Goal: Task Accomplishment & Management: Manage account settings

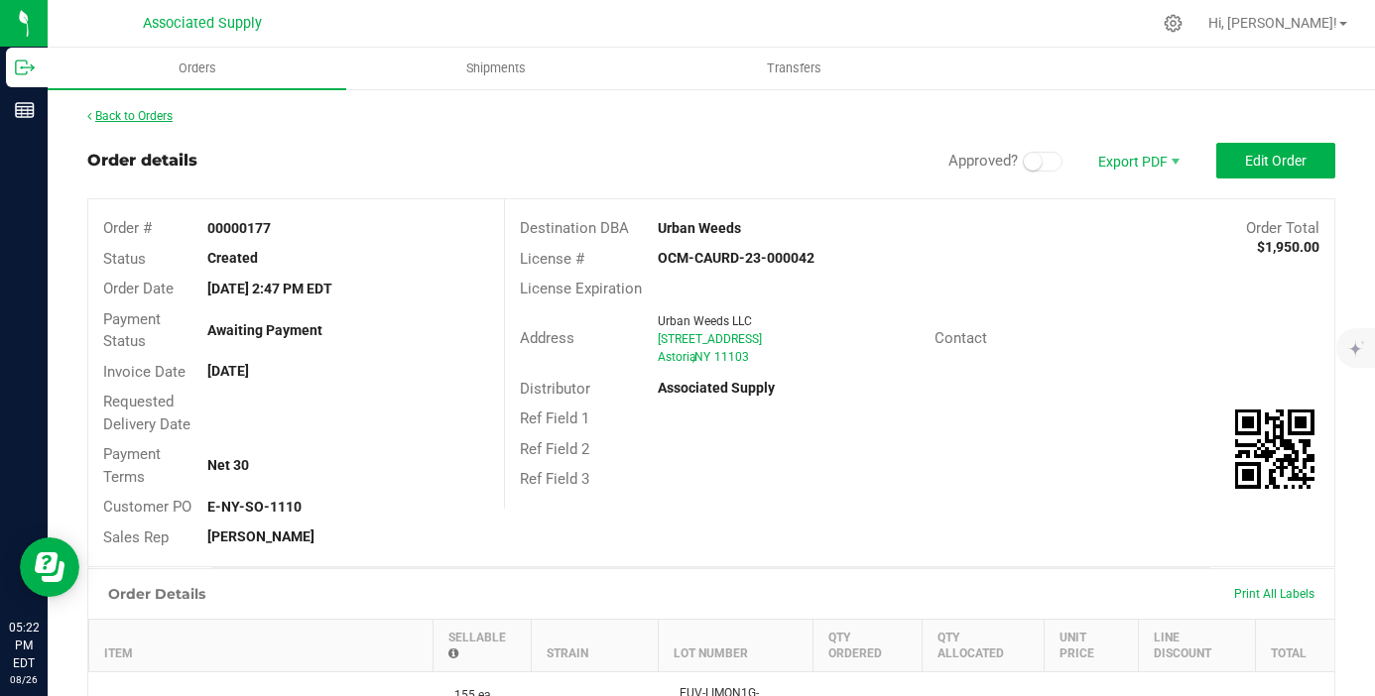
click at [151, 113] on link "Back to Orders" at bounding box center [129, 116] width 85 height 14
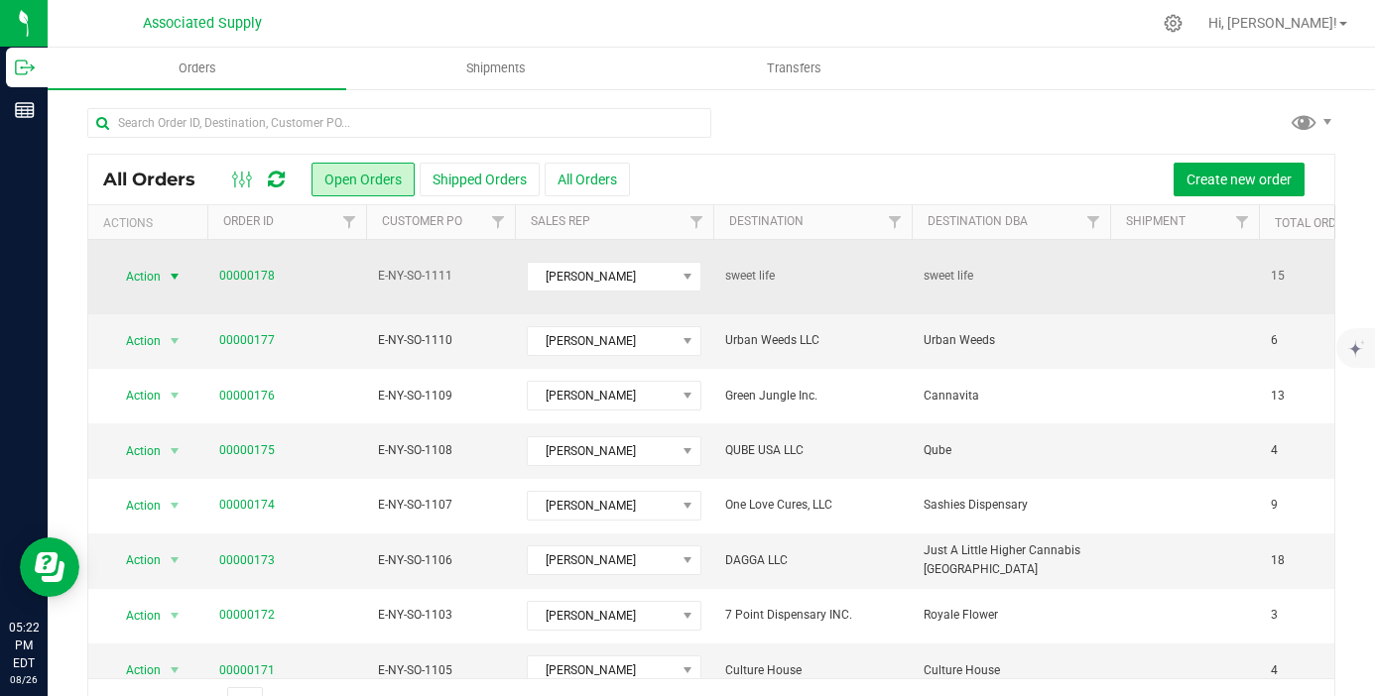
click at [175, 269] on span "select" at bounding box center [175, 277] width 16 height 16
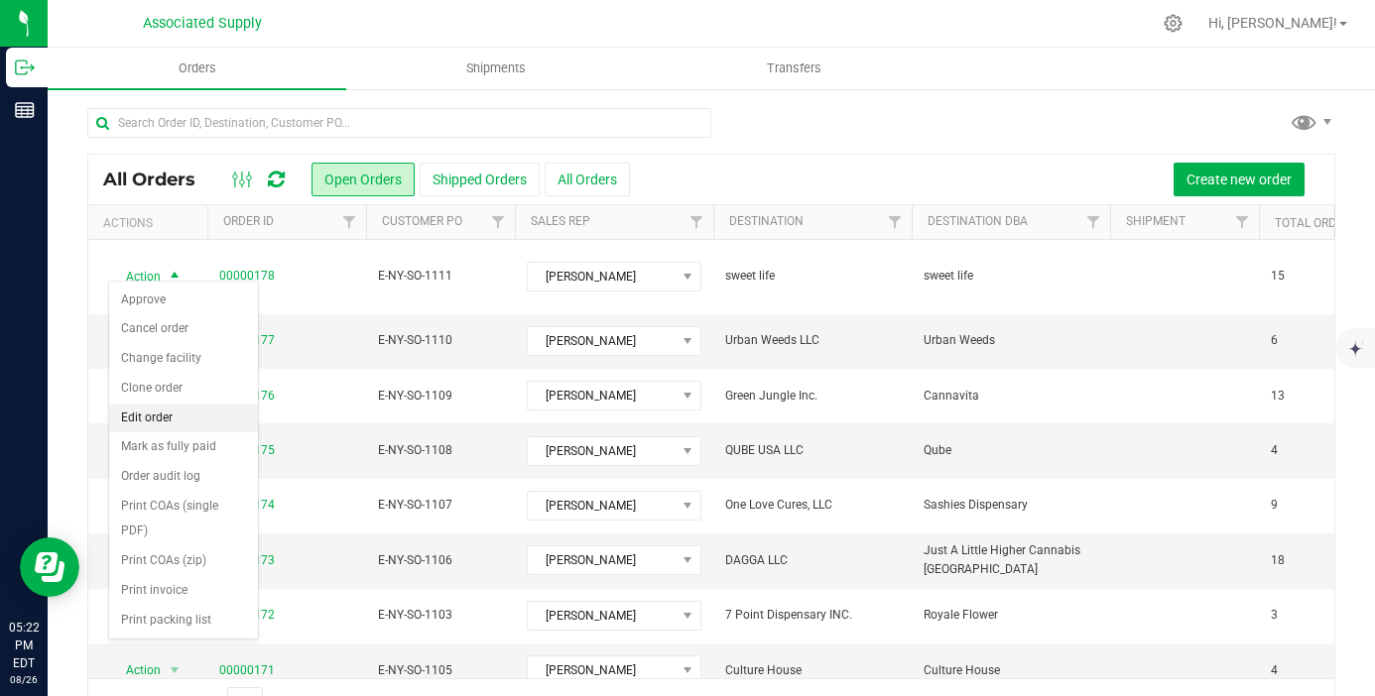
click at [170, 411] on li "Edit order" at bounding box center [183, 419] width 149 height 30
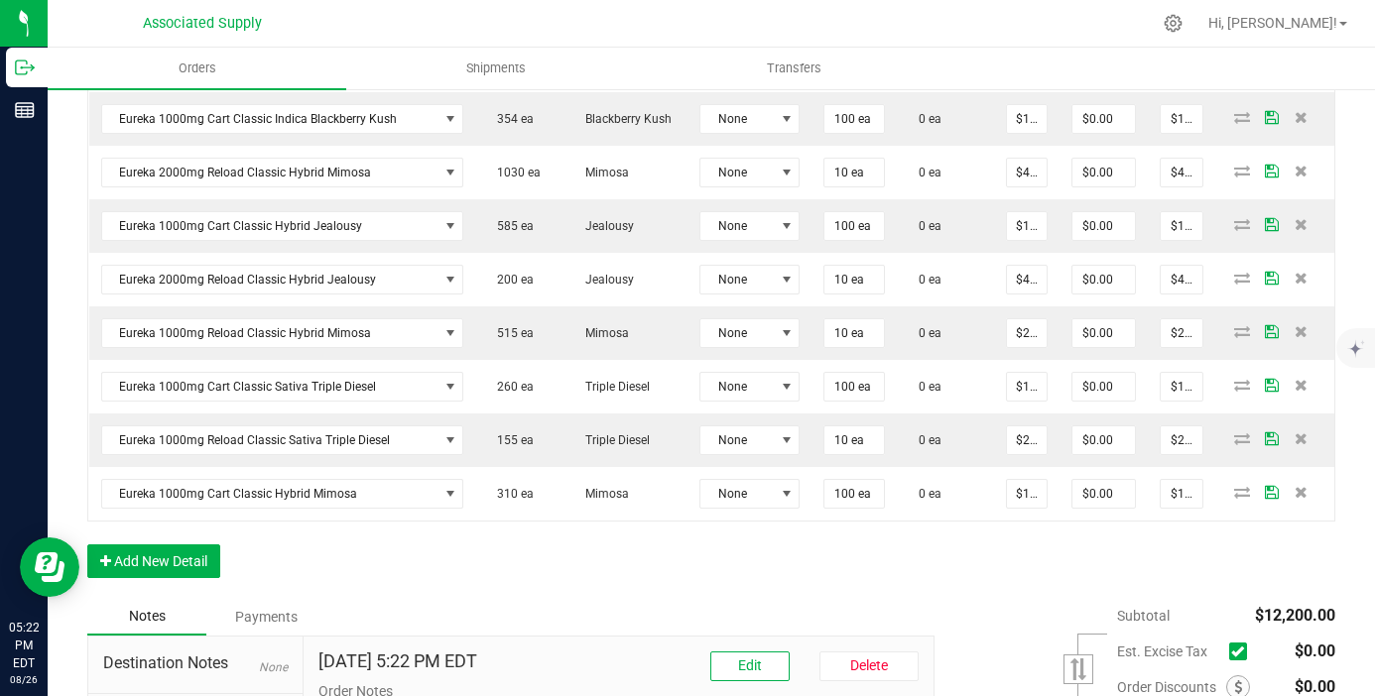
scroll to position [1105, 0]
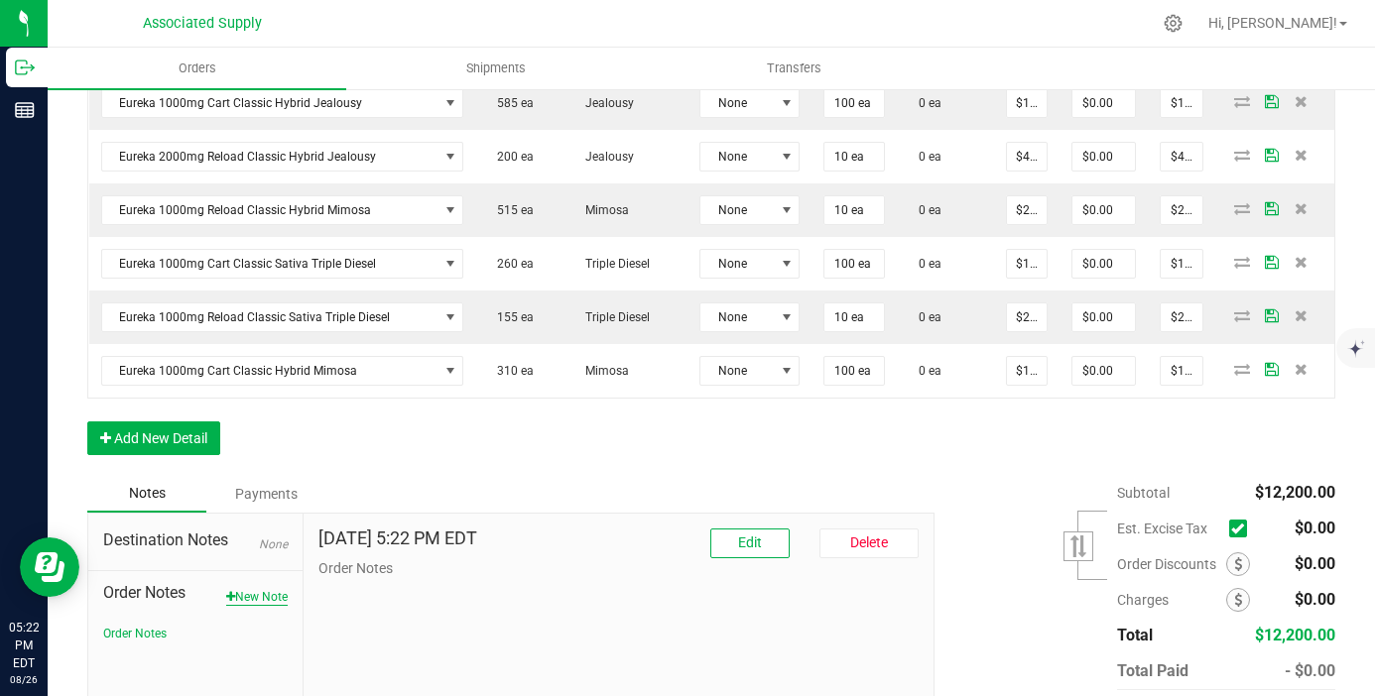
click at [263, 596] on button "New Note" at bounding box center [256, 597] width 61 height 18
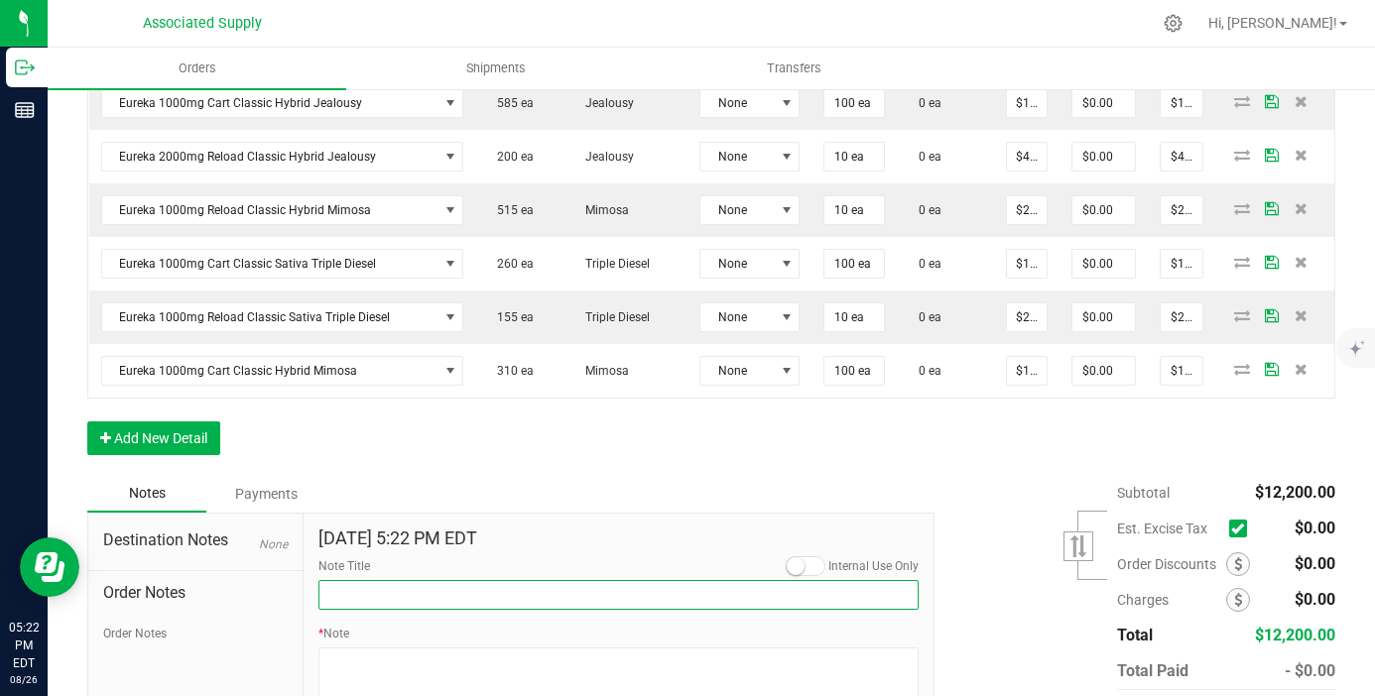
click at [375, 602] on input "Note Title" at bounding box center [618, 595] width 600 height 30
type input "NEW BANKING / WIRE INFO"
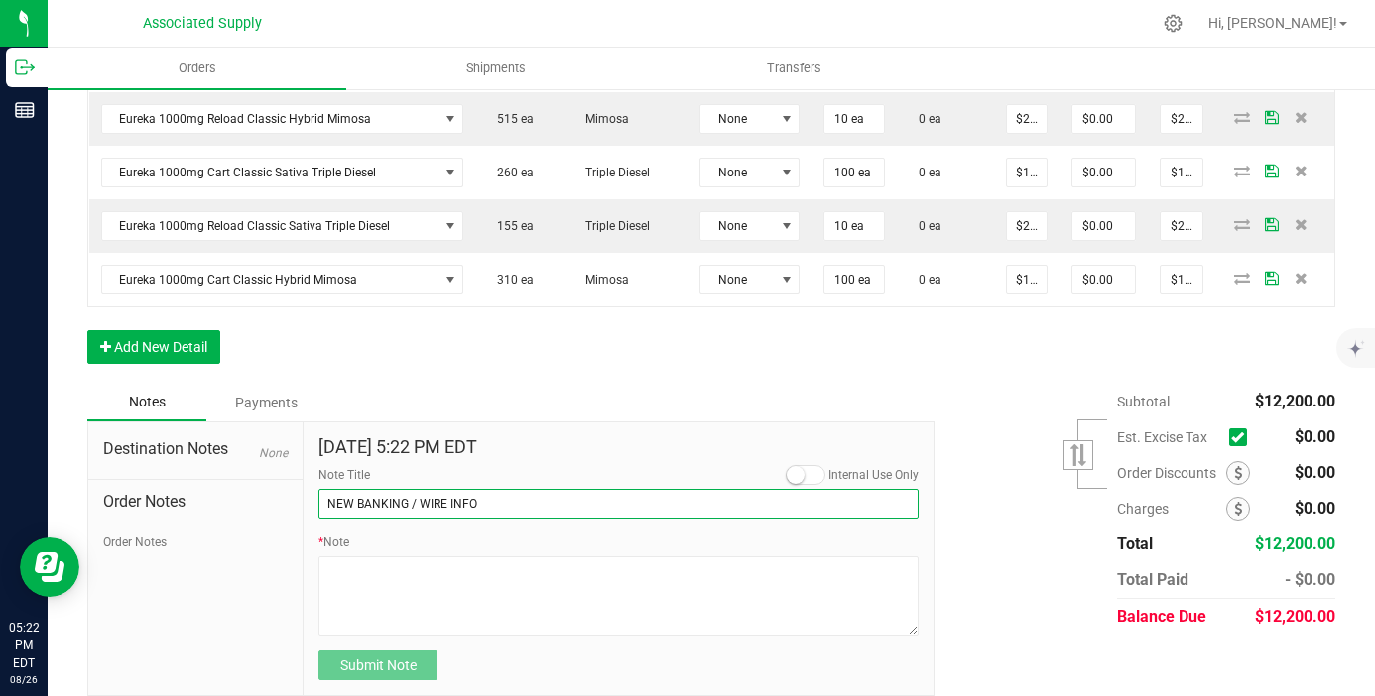
scroll to position [1216, 0]
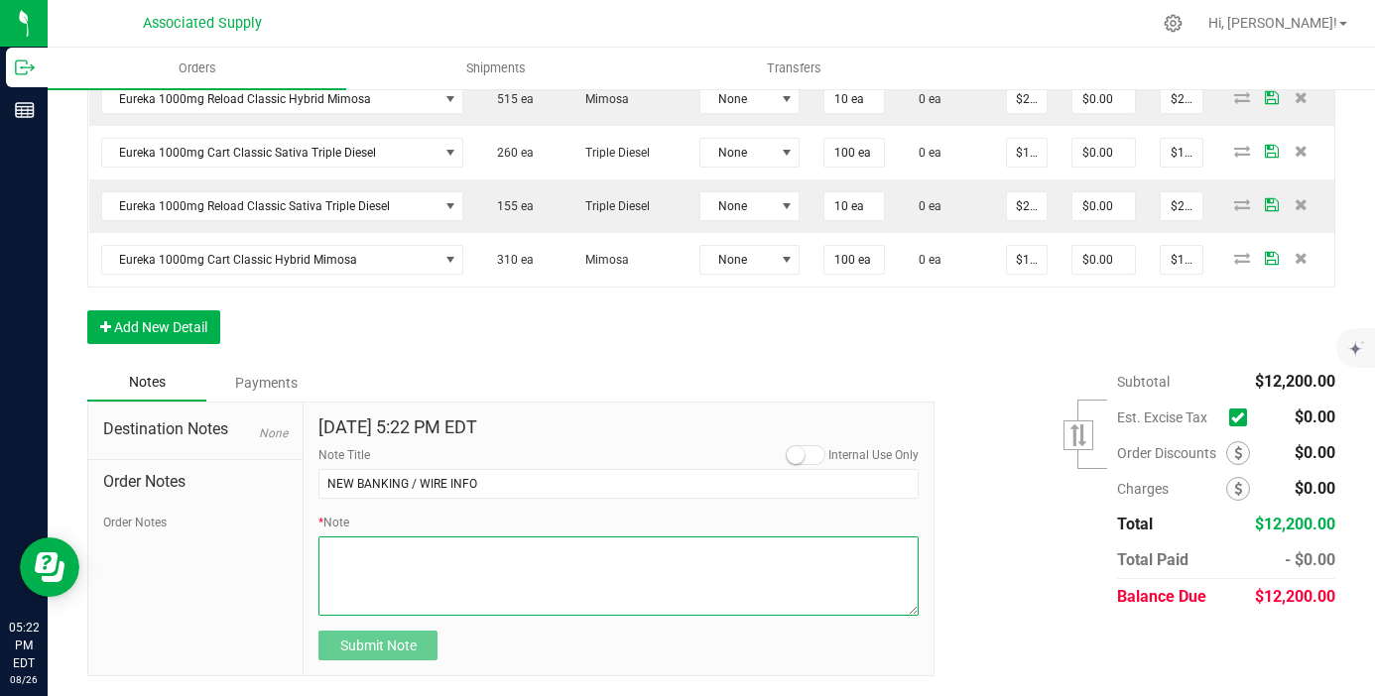
click at [376, 548] on textarea "* Note" at bounding box center [618, 576] width 600 height 79
paste textarea "Bank info for payment. Dime Community bank Routing # [US_BANK_ROUTING_MICR] Acc…"
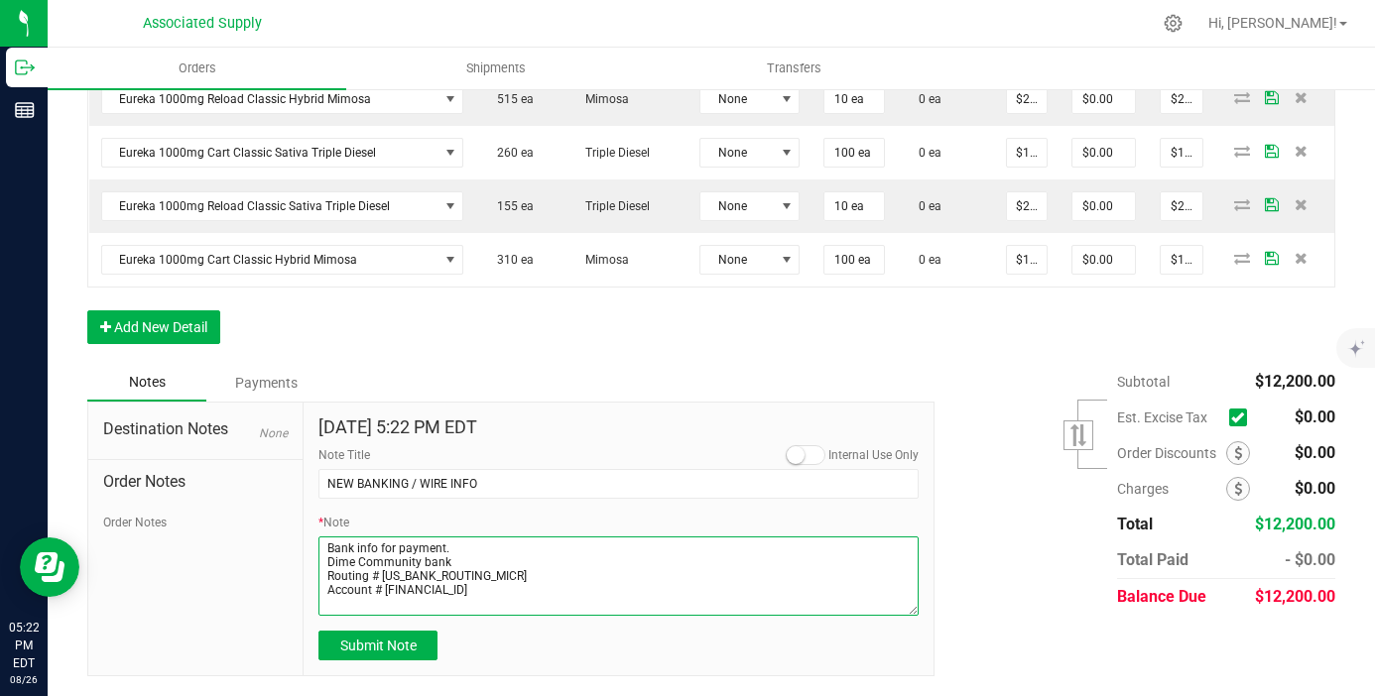
click at [328, 563] on textarea "* Note" at bounding box center [618, 576] width 600 height 79
type textarea "Bank info for payment. Dime Community bank Routing # [US_BANK_ROUTING_MICR] Acc…"
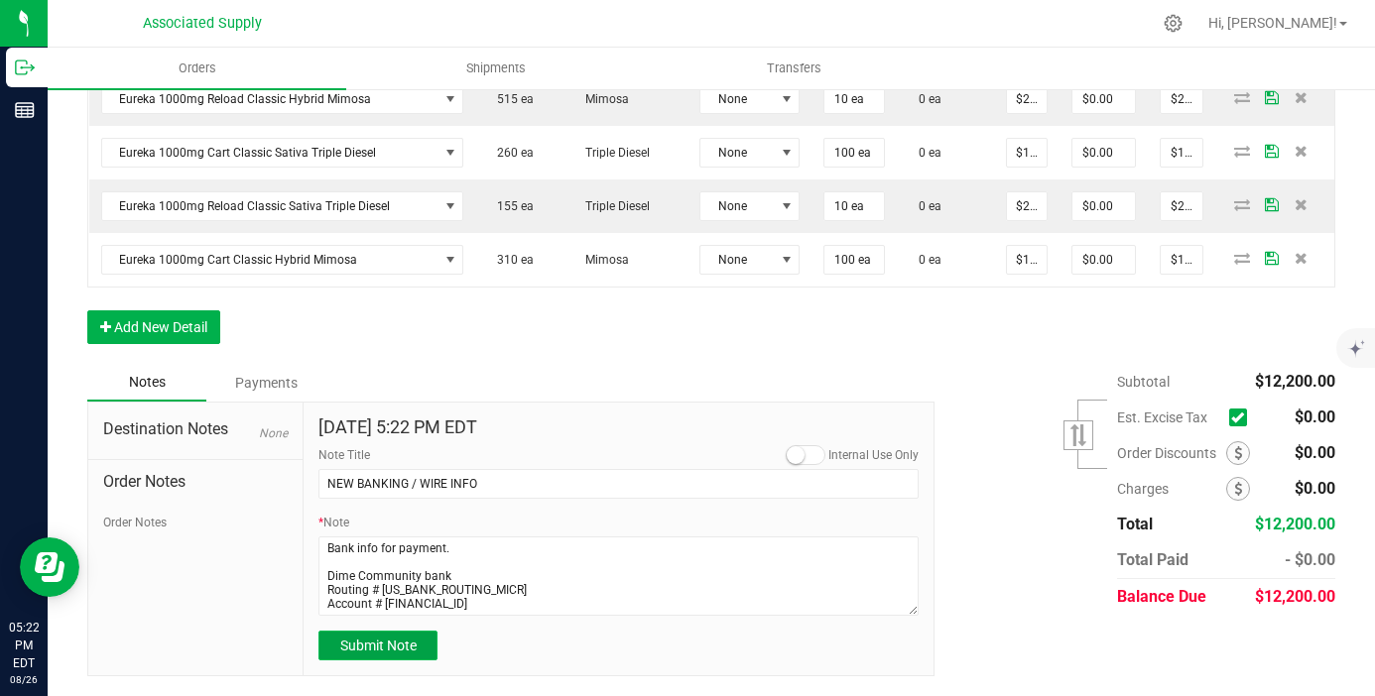
click at [374, 658] on button "Submit Note" at bounding box center [377, 646] width 119 height 30
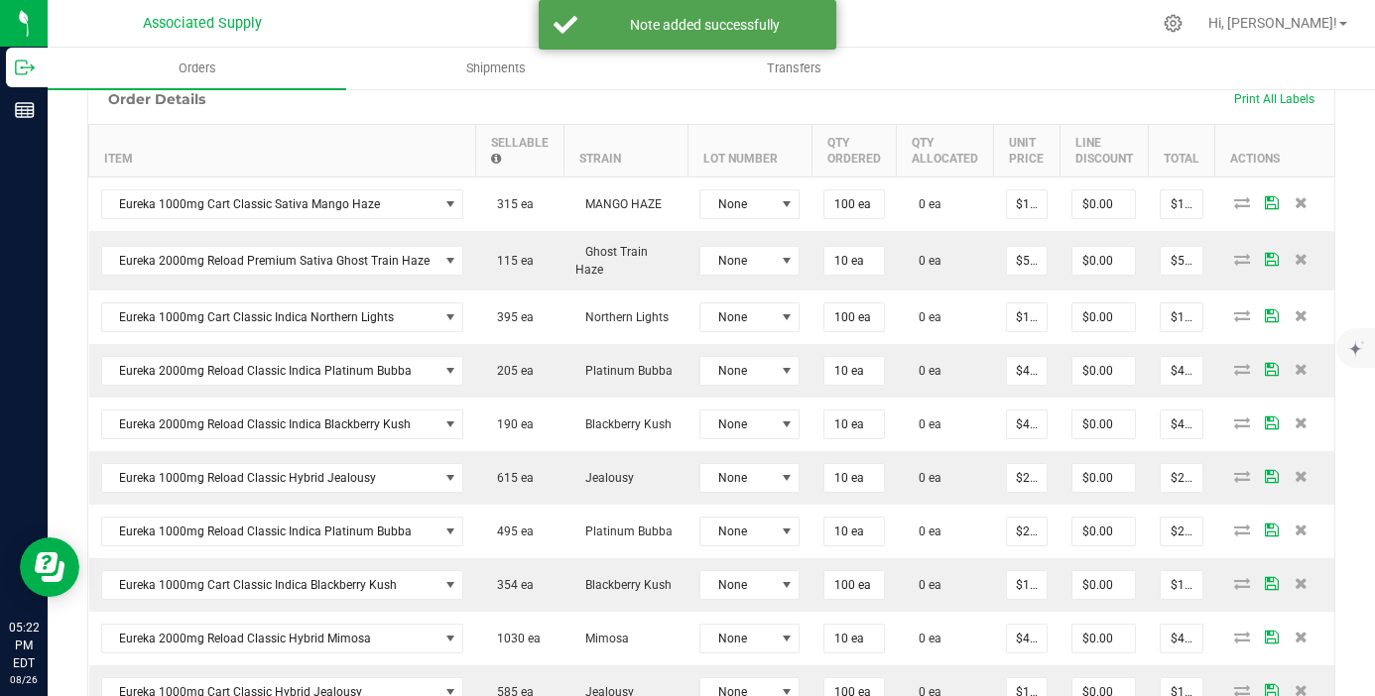
scroll to position [551, 0]
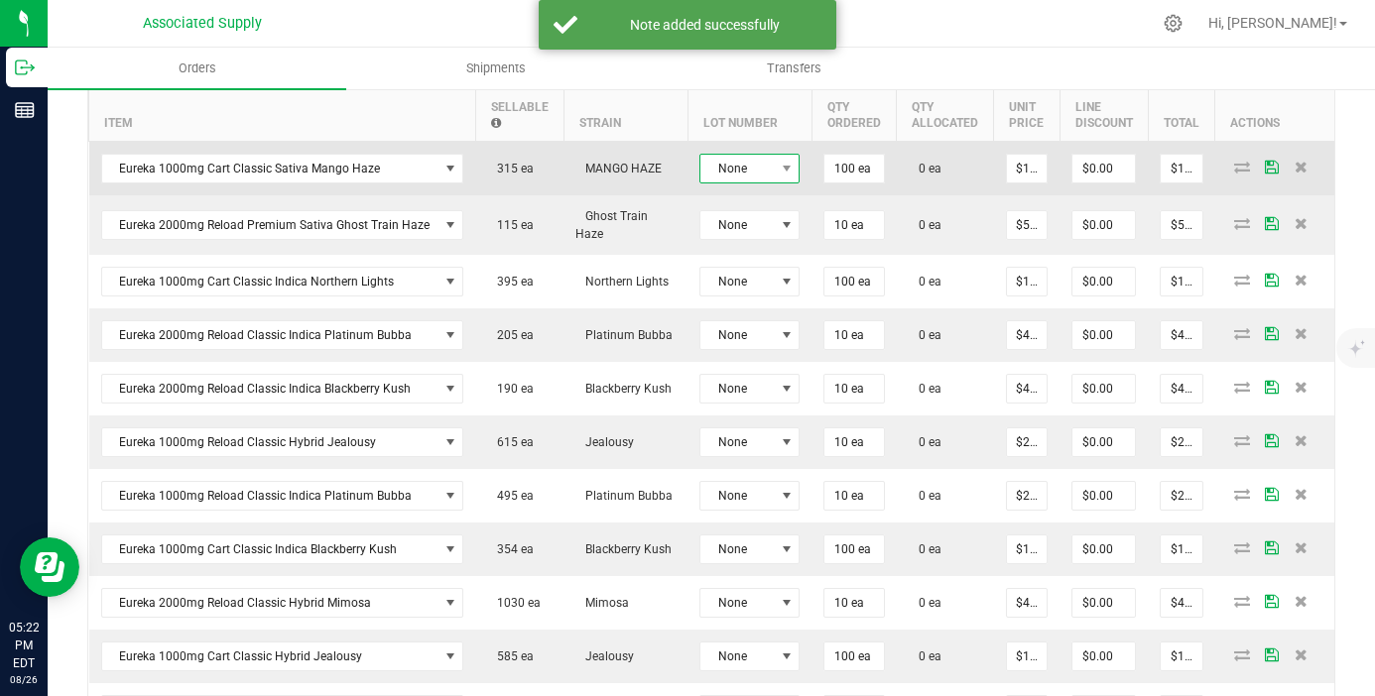
click at [731, 166] on span "None" at bounding box center [736, 169] width 73 height 28
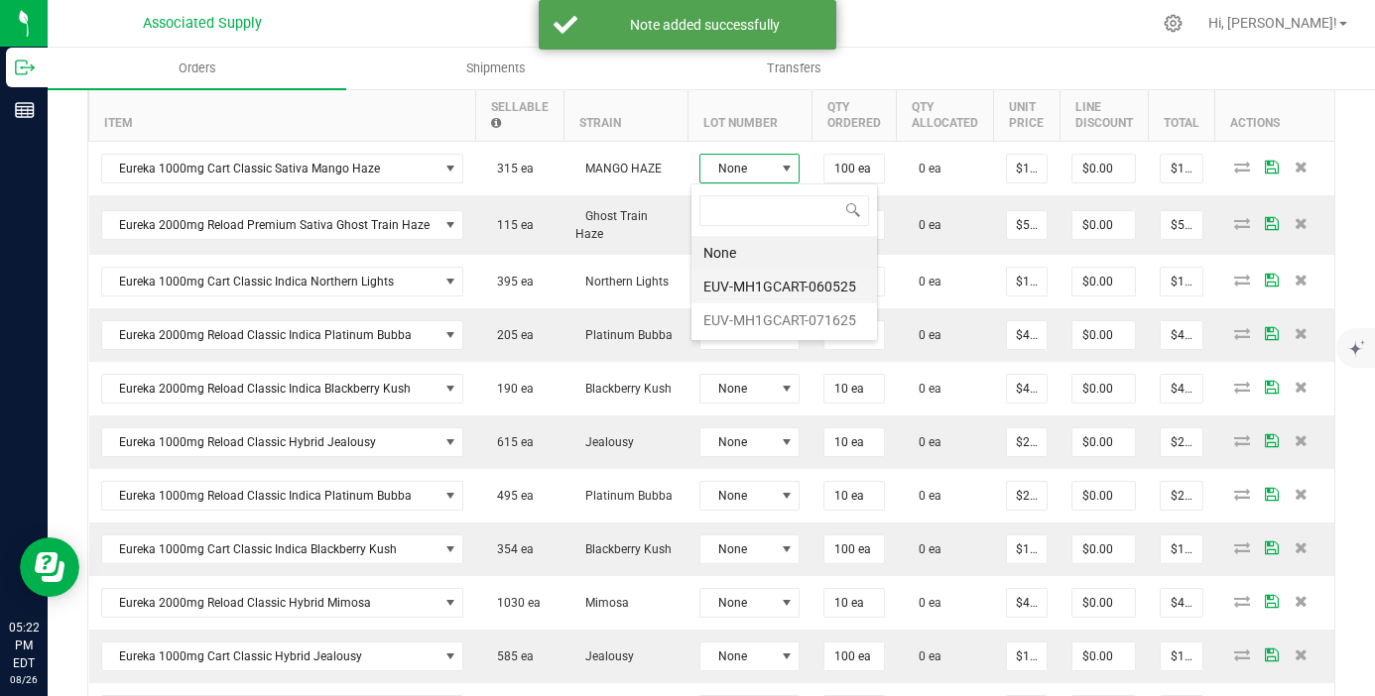
scroll to position [30, 100]
click at [766, 286] on li "EUV-MH1GCART-060525" at bounding box center [783, 287] width 185 height 34
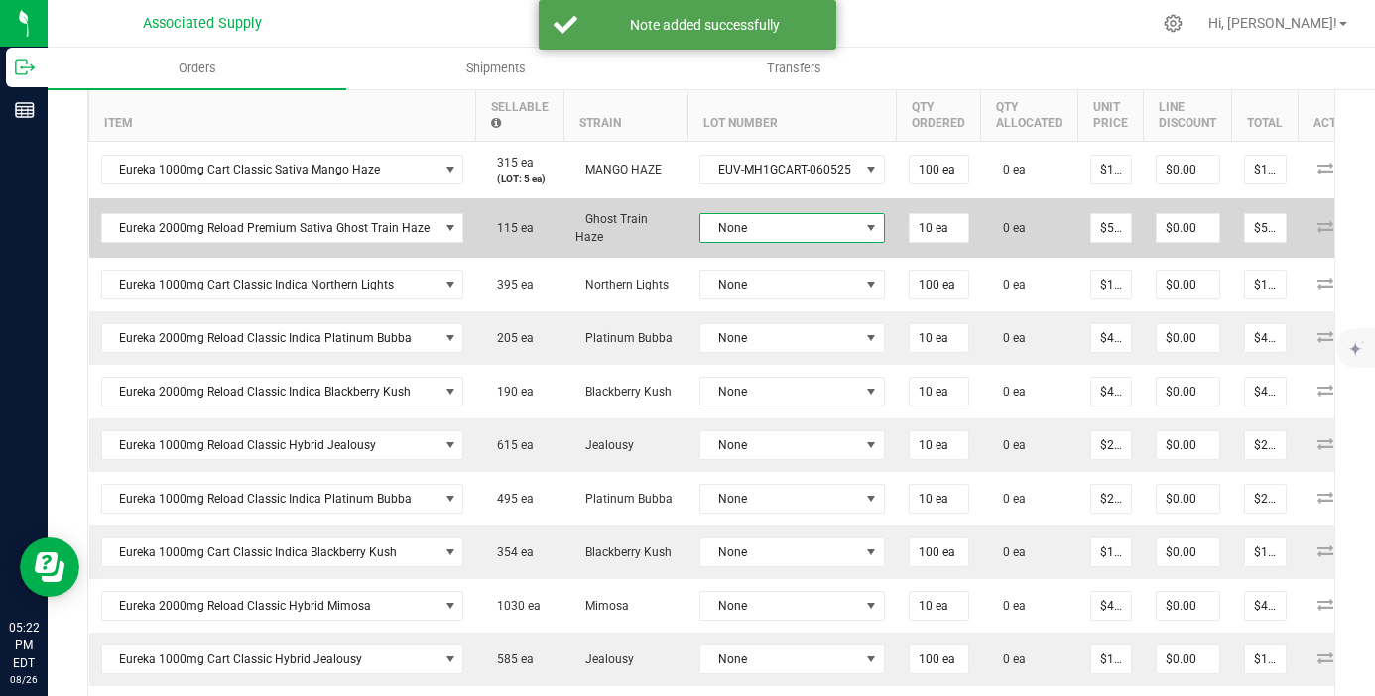
click at [766, 235] on span "None" at bounding box center [779, 228] width 159 height 28
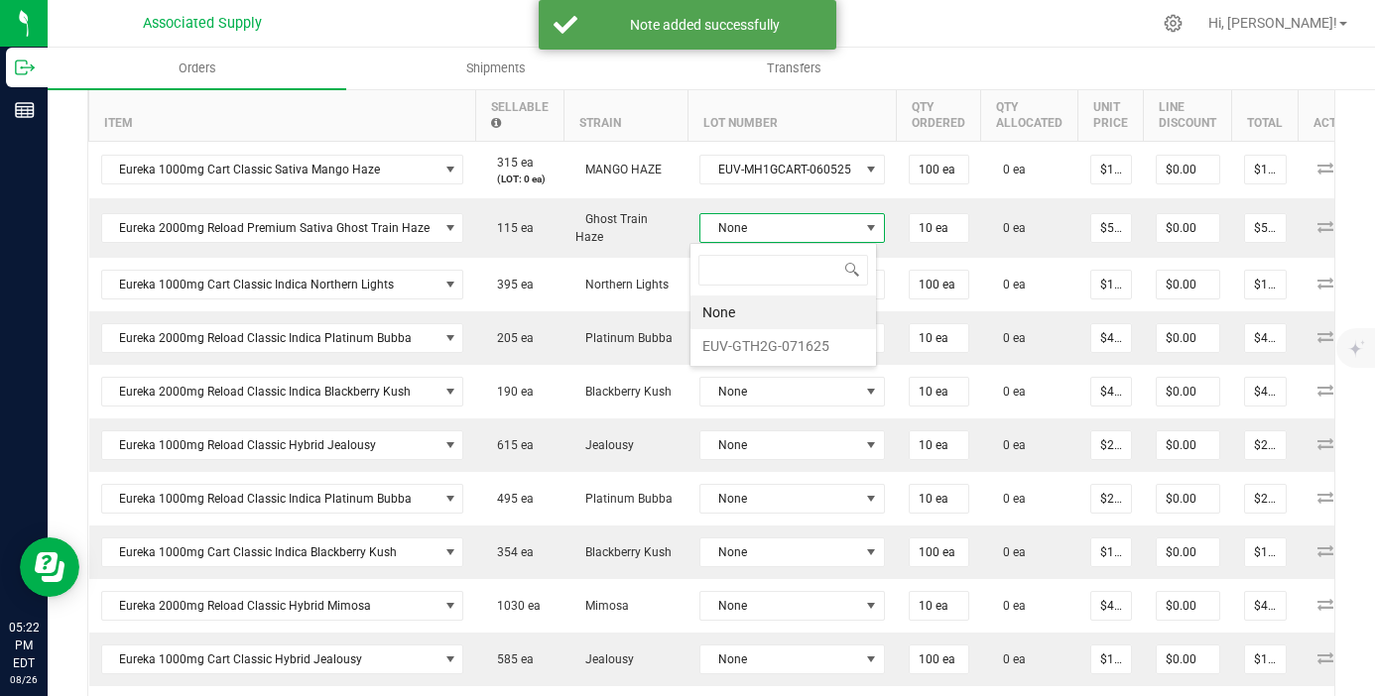
scroll to position [30, 182]
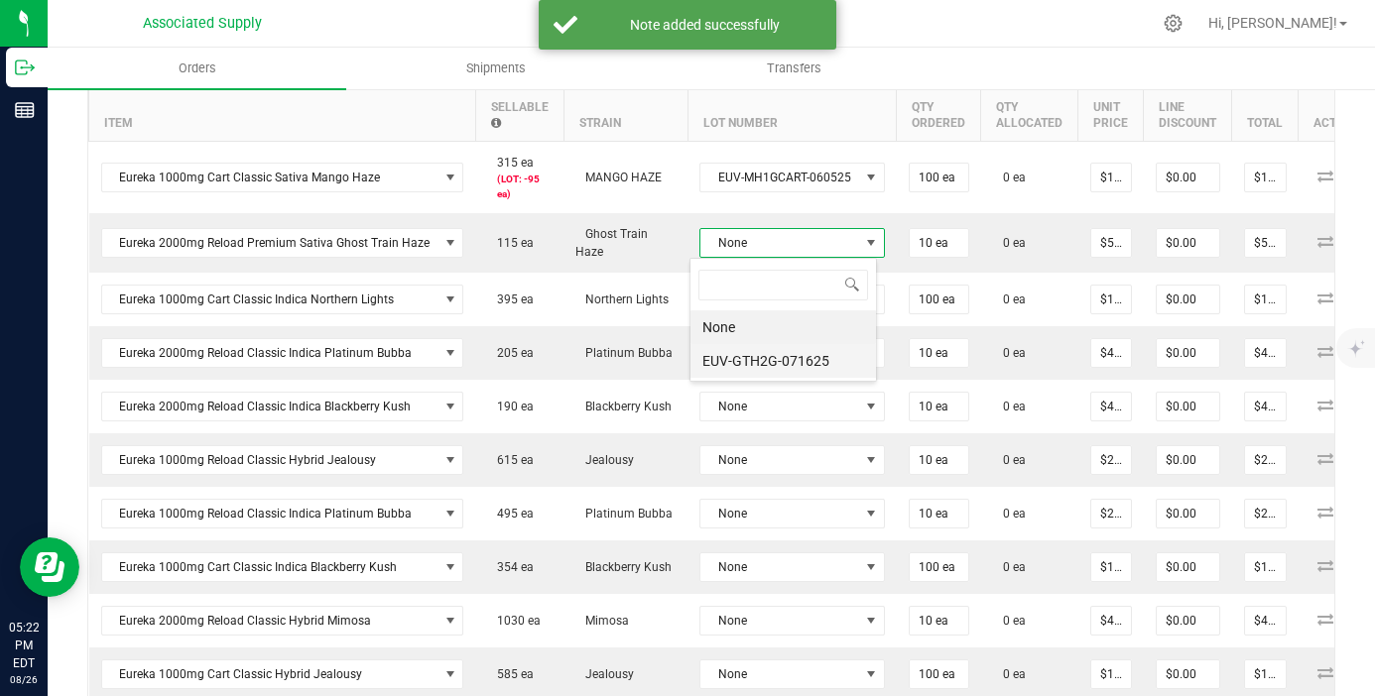
click at [777, 351] on li "EUV-GTH2G-071625" at bounding box center [782, 361] width 185 height 34
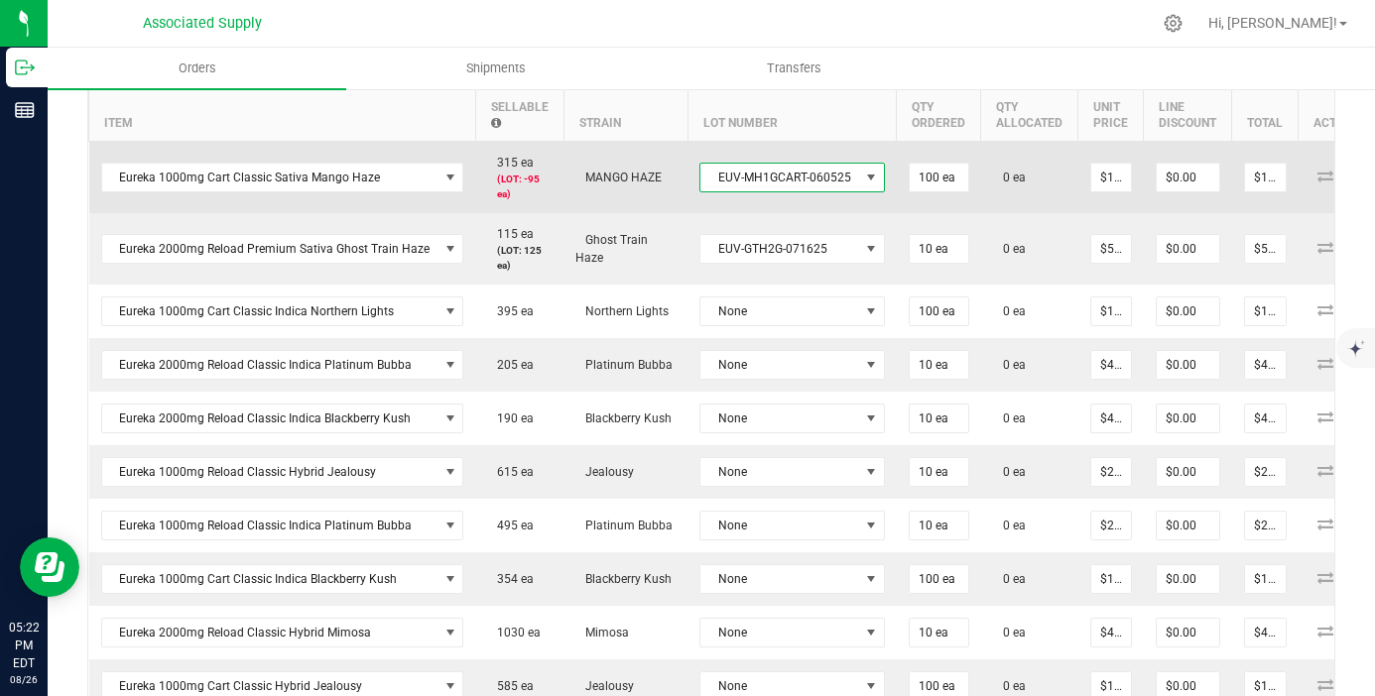
click at [777, 175] on span "EUV-MH1GCART-060525" at bounding box center [779, 178] width 159 height 28
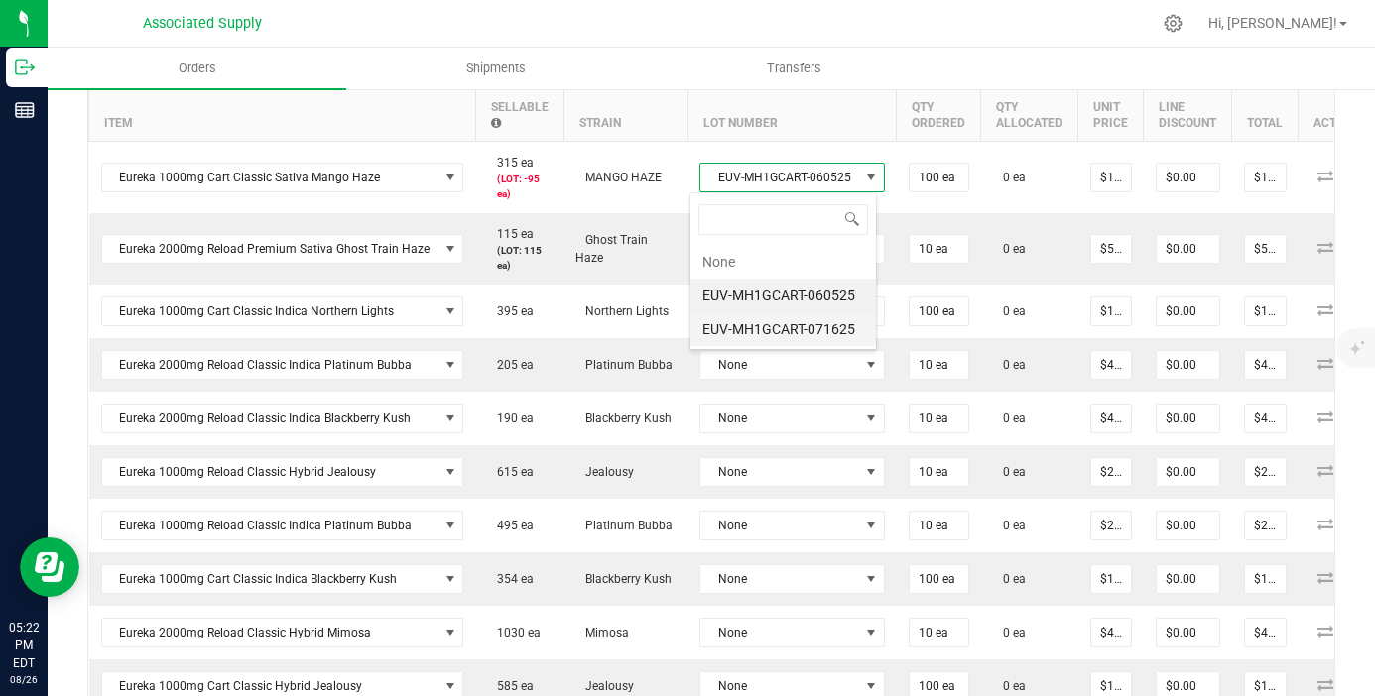
click at [783, 327] on li "EUV-MH1GCART-071625" at bounding box center [782, 329] width 185 height 34
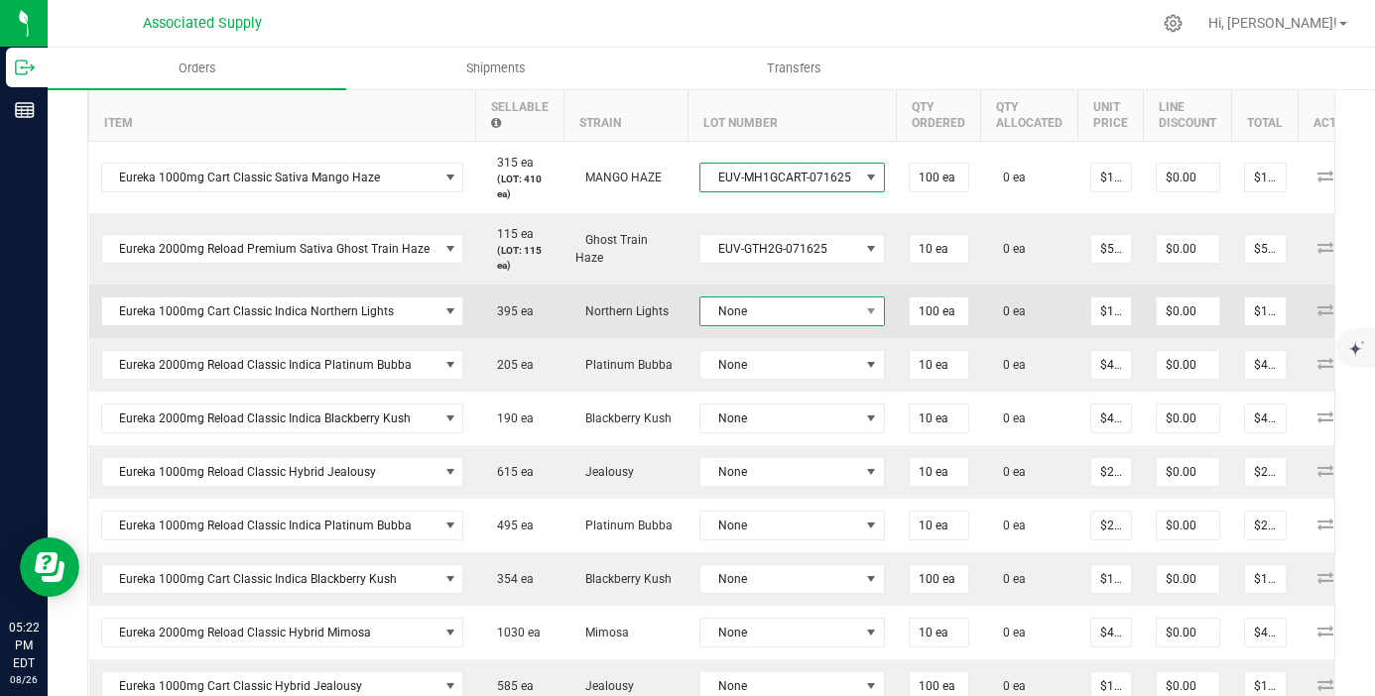
click at [804, 300] on span "None" at bounding box center [779, 312] width 159 height 28
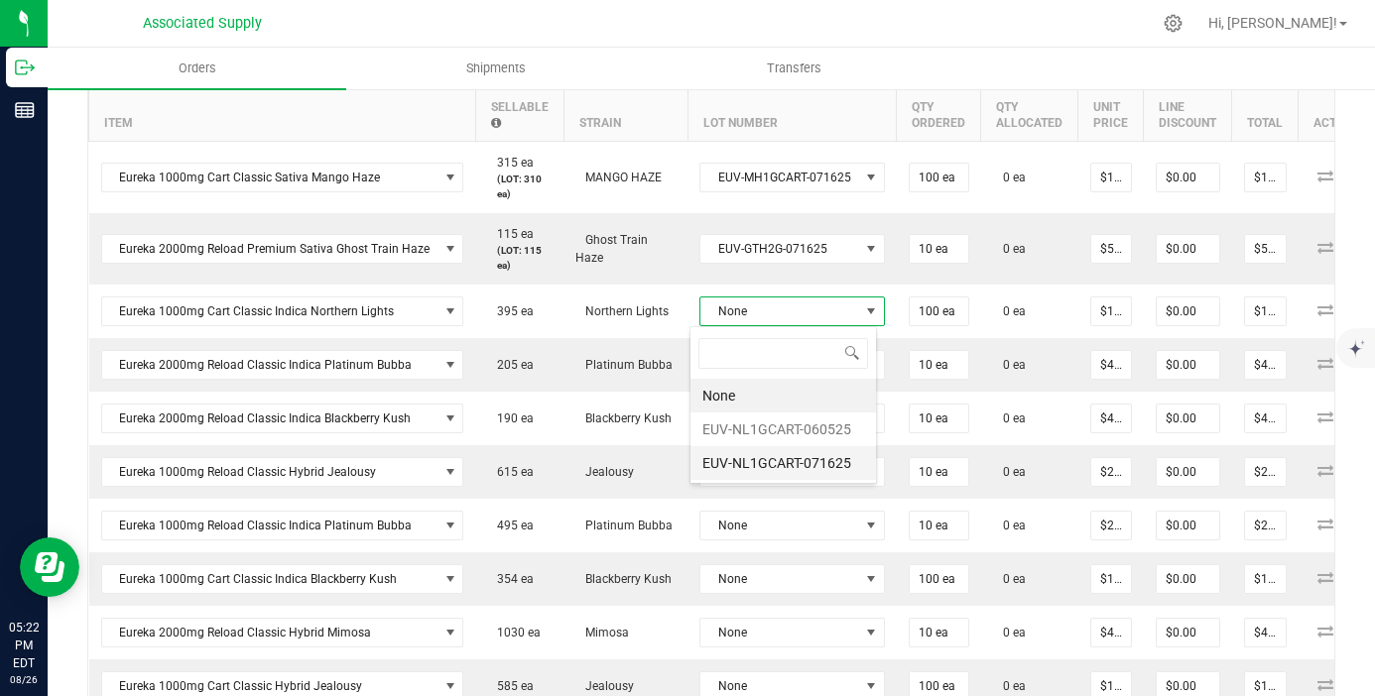
click at [802, 464] on li "EUV-NL1GCART-071625" at bounding box center [782, 463] width 185 height 34
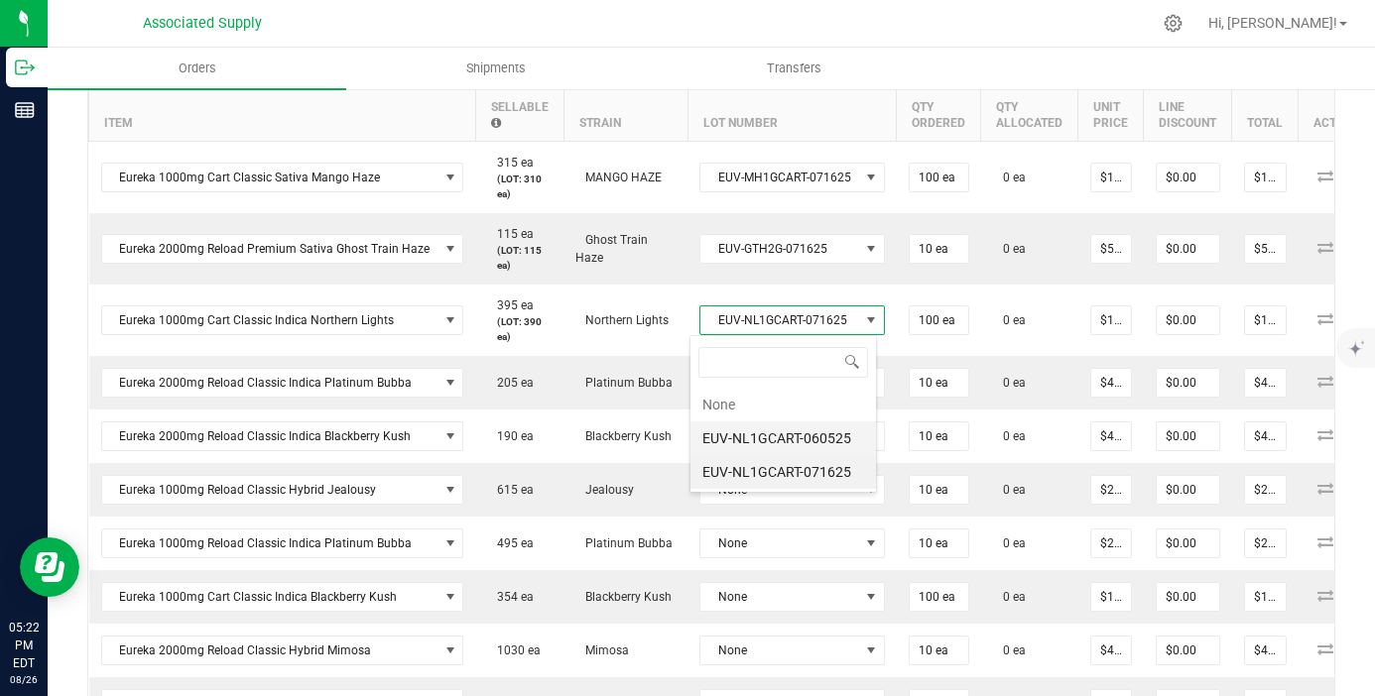
click at [808, 438] on li "EUV-NL1GCART-060525" at bounding box center [782, 438] width 185 height 34
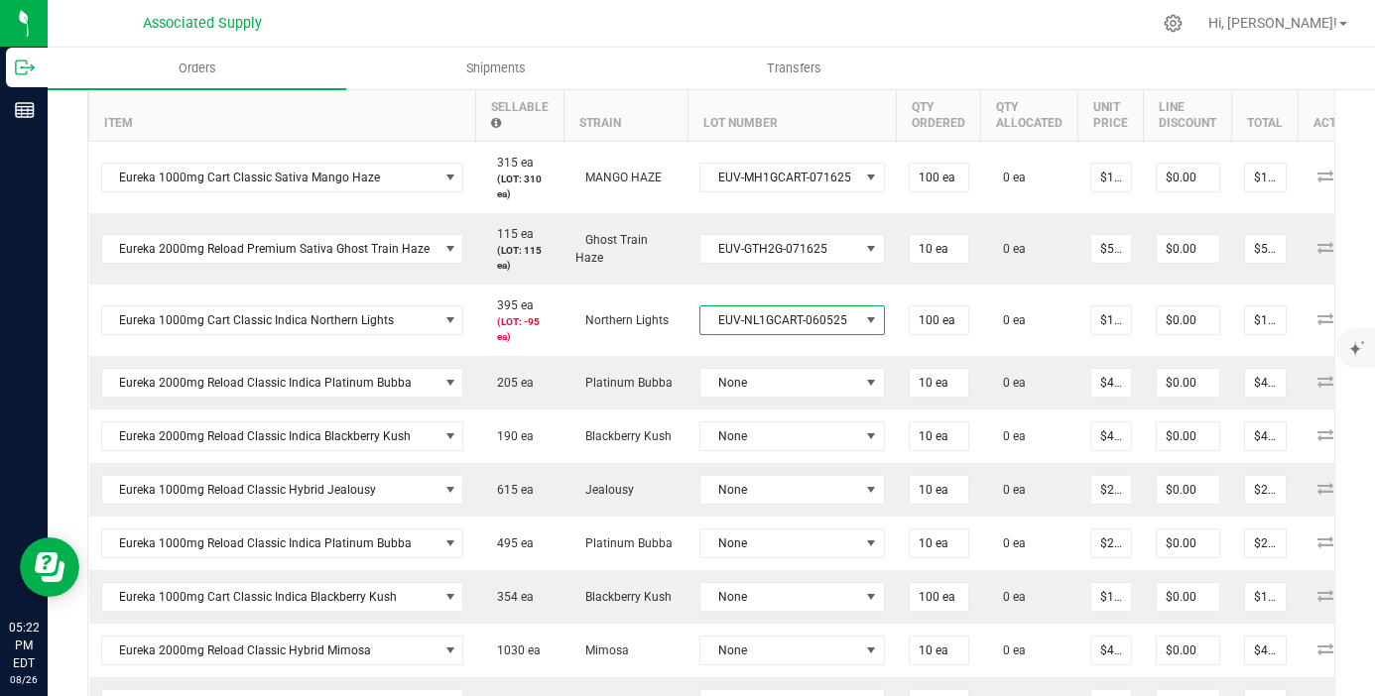
click at [808, 312] on span "EUV-NL1GCART-060525" at bounding box center [779, 320] width 159 height 28
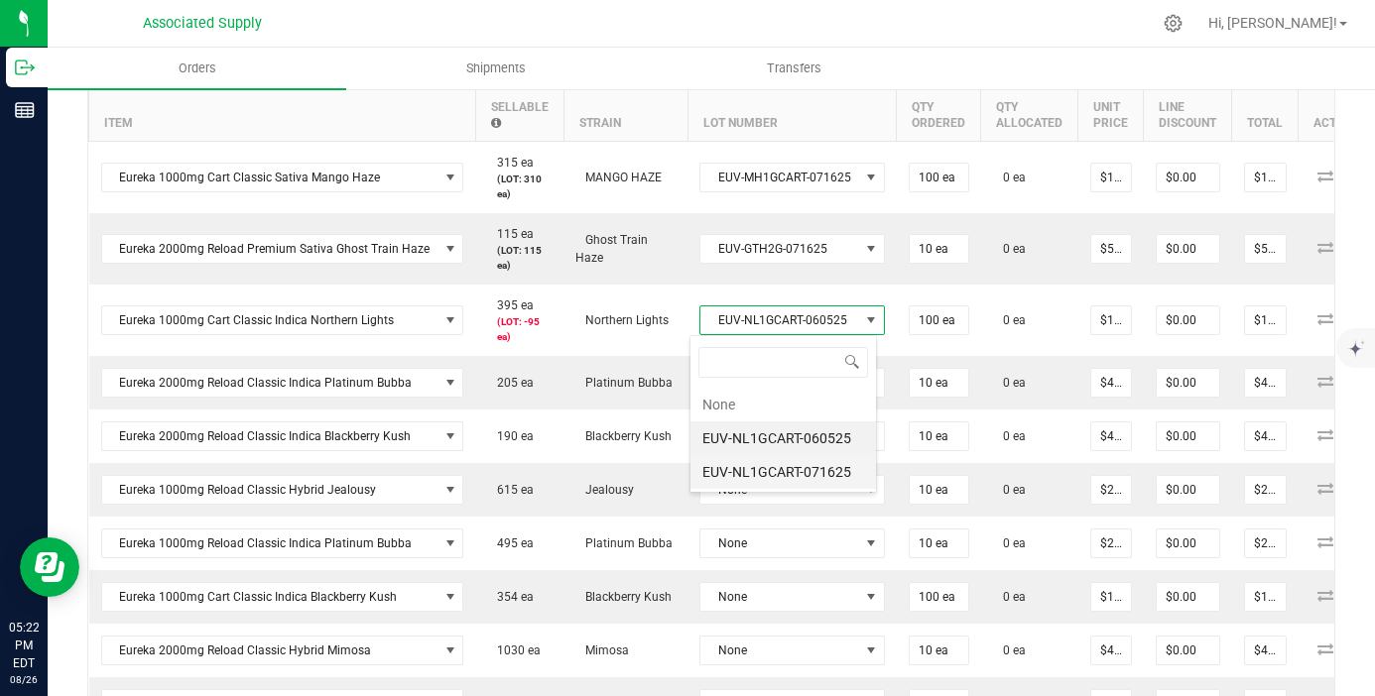
click at [819, 479] on li "EUV-NL1GCART-071625" at bounding box center [782, 472] width 185 height 34
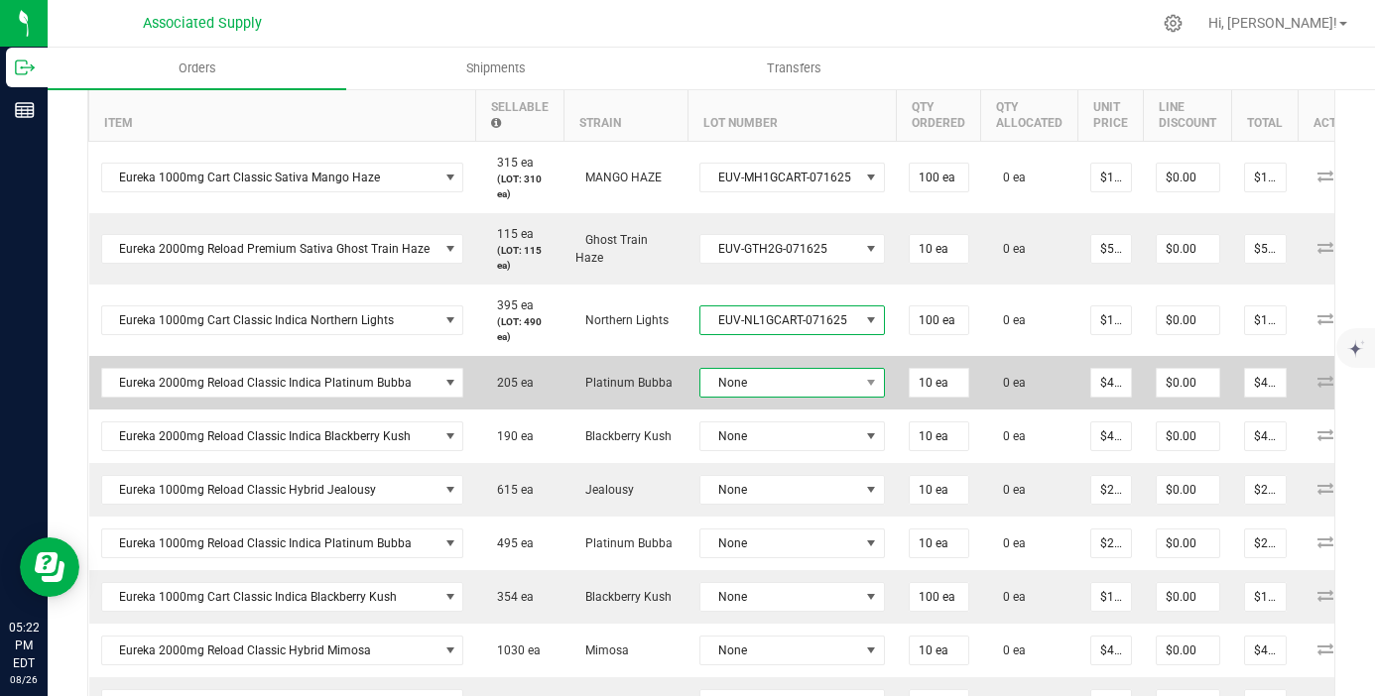
click at [808, 386] on td "None" at bounding box center [791, 383] width 209 height 54
click at [808, 383] on span "None" at bounding box center [779, 383] width 159 height 28
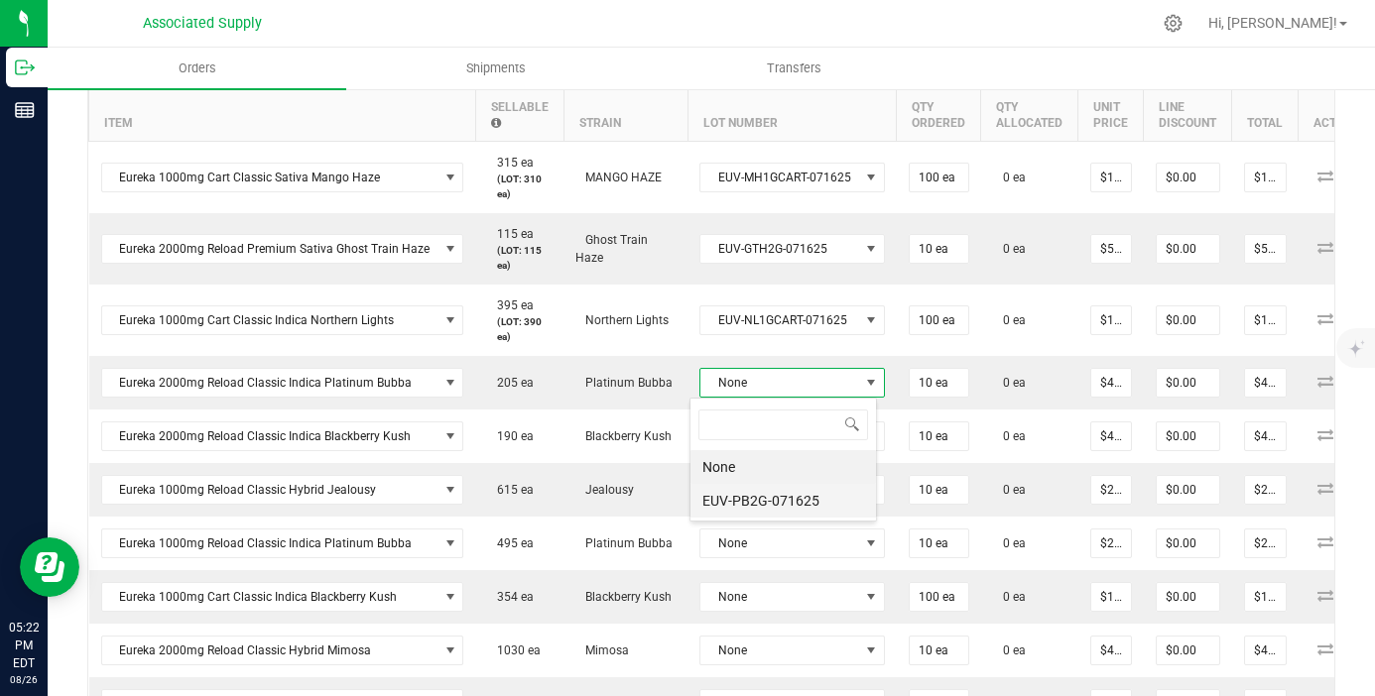
click at [813, 513] on li "EUV-PB2G-071625" at bounding box center [782, 501] width 185 height 34
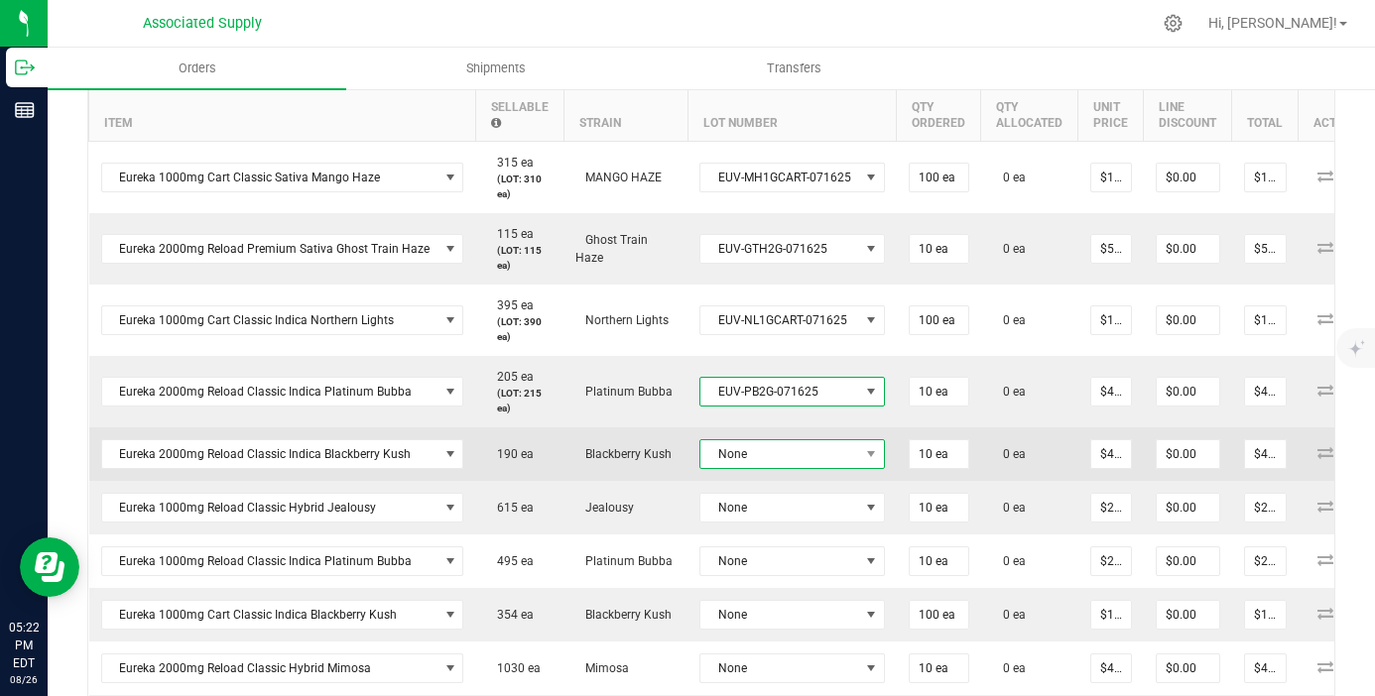
click at [814, 452] on span "None" at bounding box center [779, 454] width 159 height 28
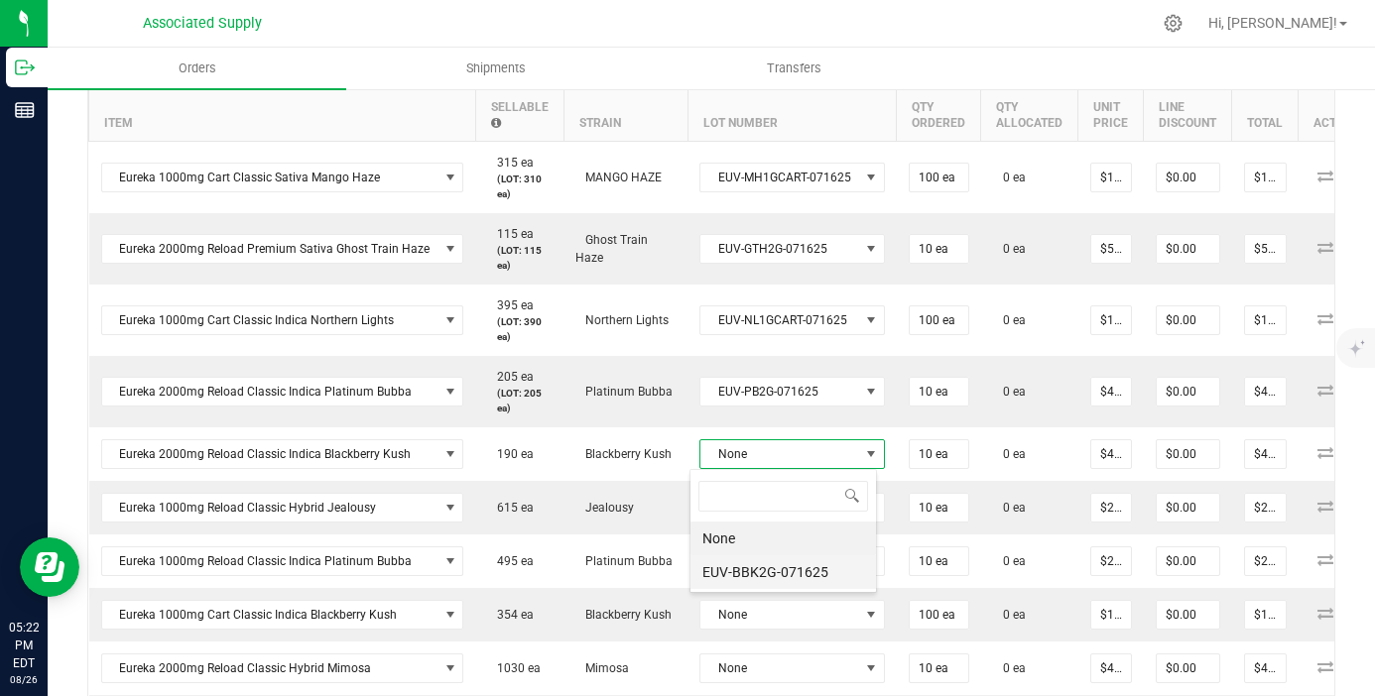
click at [803, 571] on li "EUV-BBK2G-071625" at bounding box center [782, 572] width 185 height 34
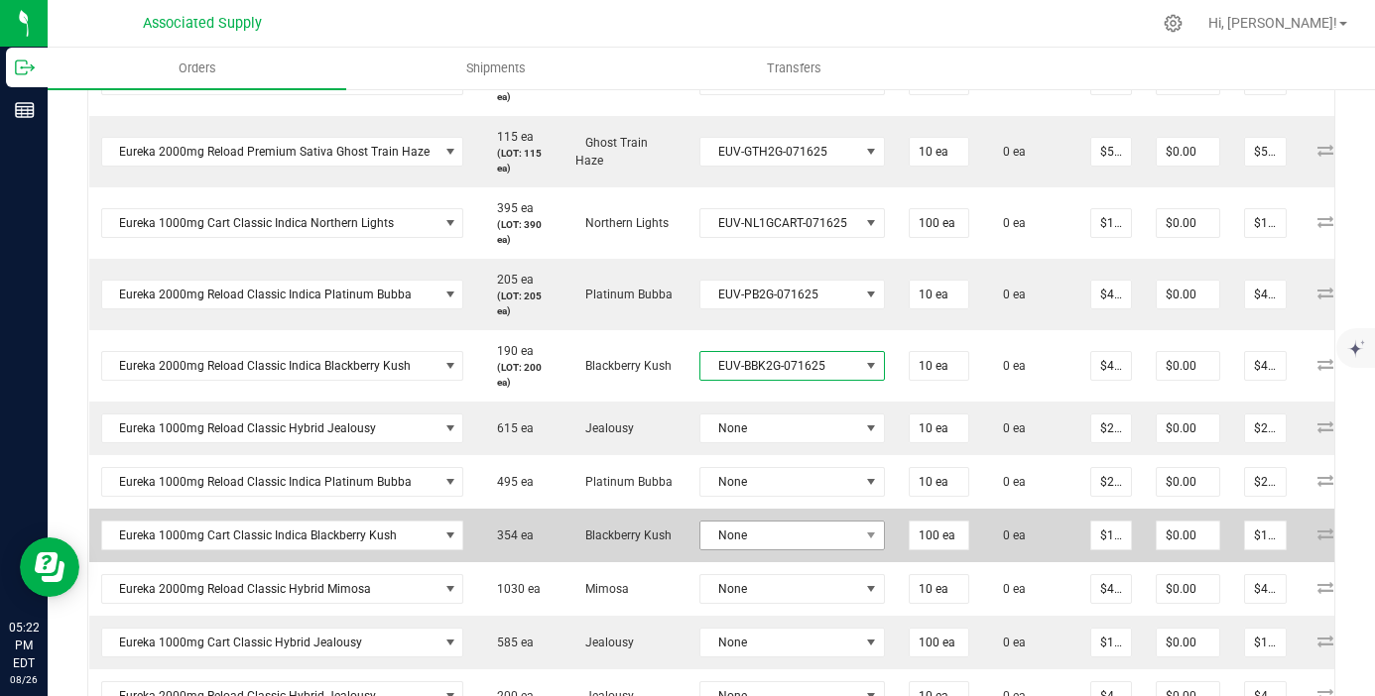
scroll to position [669, 0]
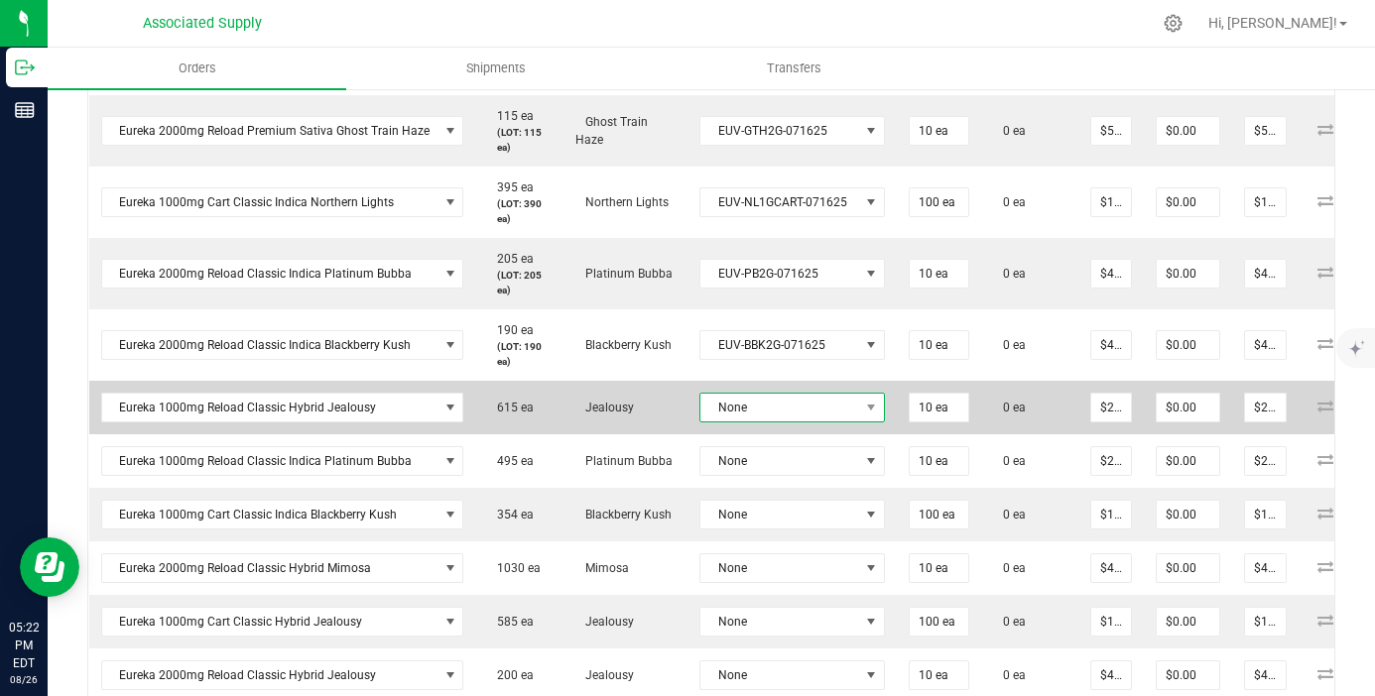
click at [804, 409] on span "None" at bounding box center [779, 408] width 159 height 28
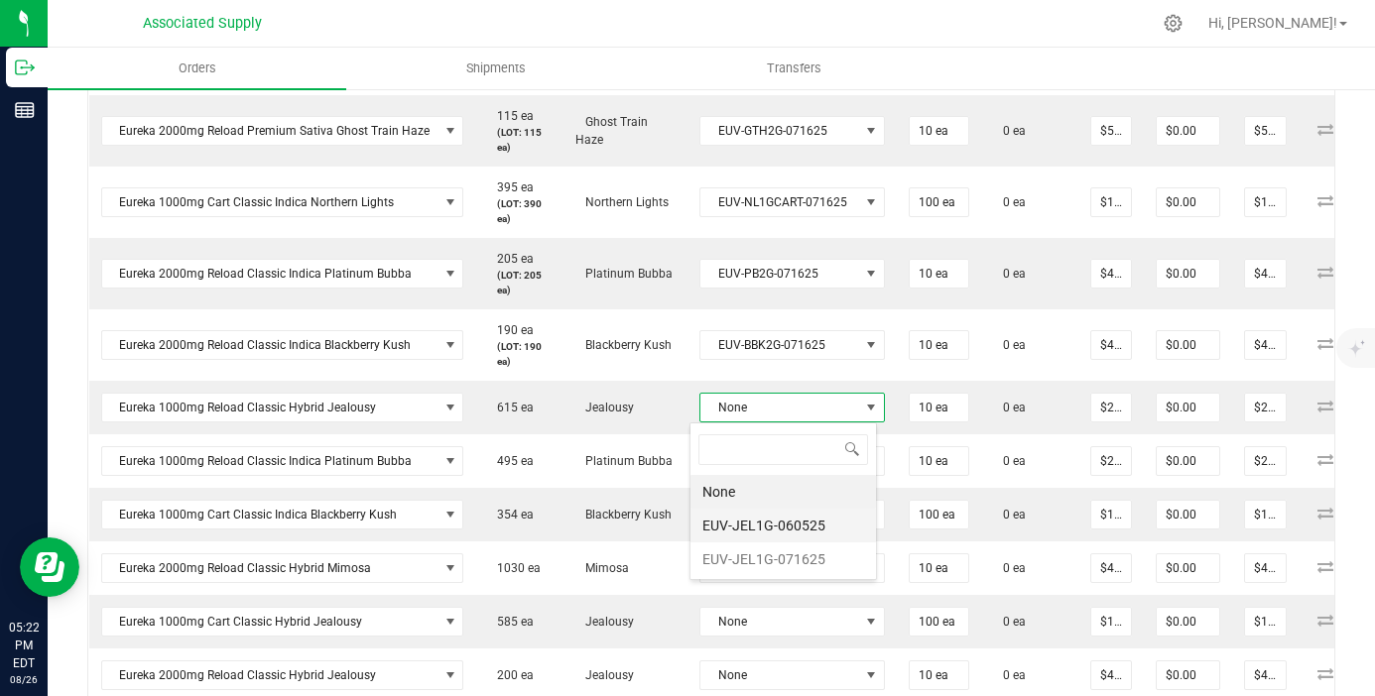
scroll to position [30, 182]
click at [799, 532] on li "EUV-JEL1G-060525" at bounding box center [782, 526] width 185 height 34
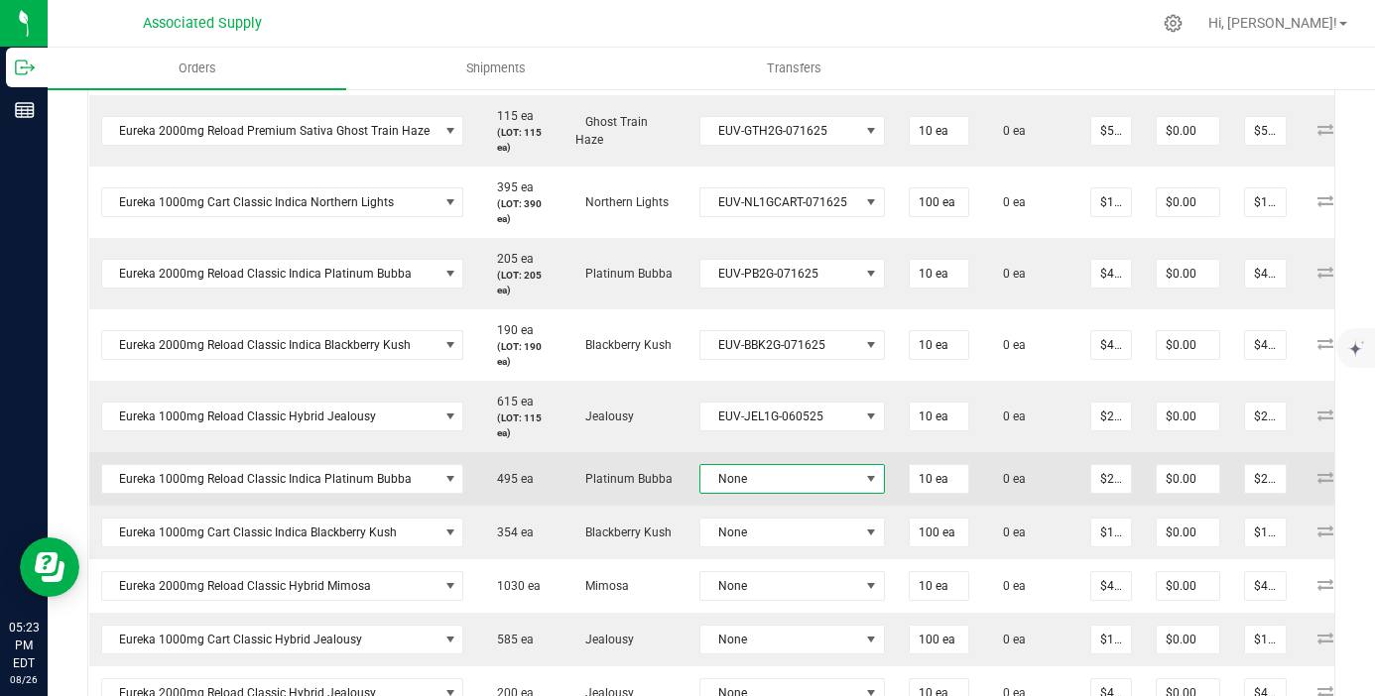
click at [812, 474] on span "None" at bounding box center [779, 479] width 159 height 28
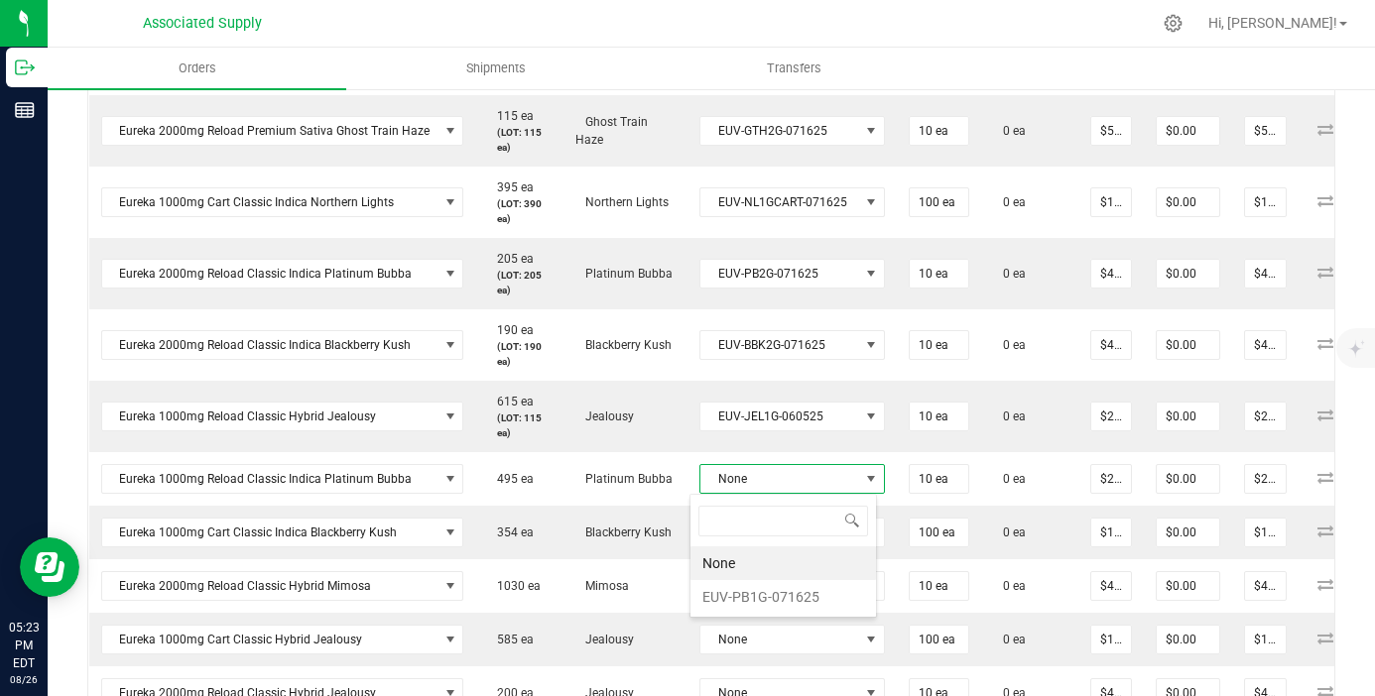
scroll to position [0, 0]
click at [789, 595] on li "EUV-PB1G-071625" at bounding box center [782, 597] width 185 height 34
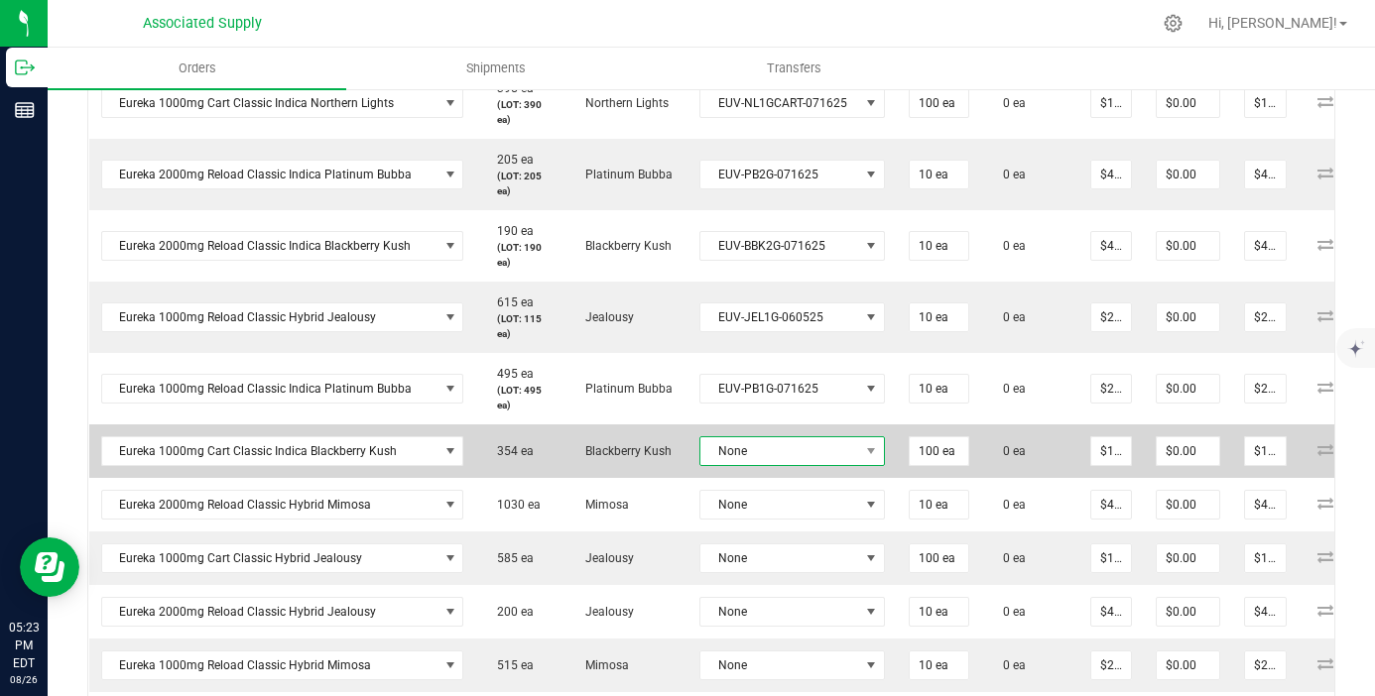
click at [770, 443] on span "None" at bounding box center [779, 451] width 159 height 28
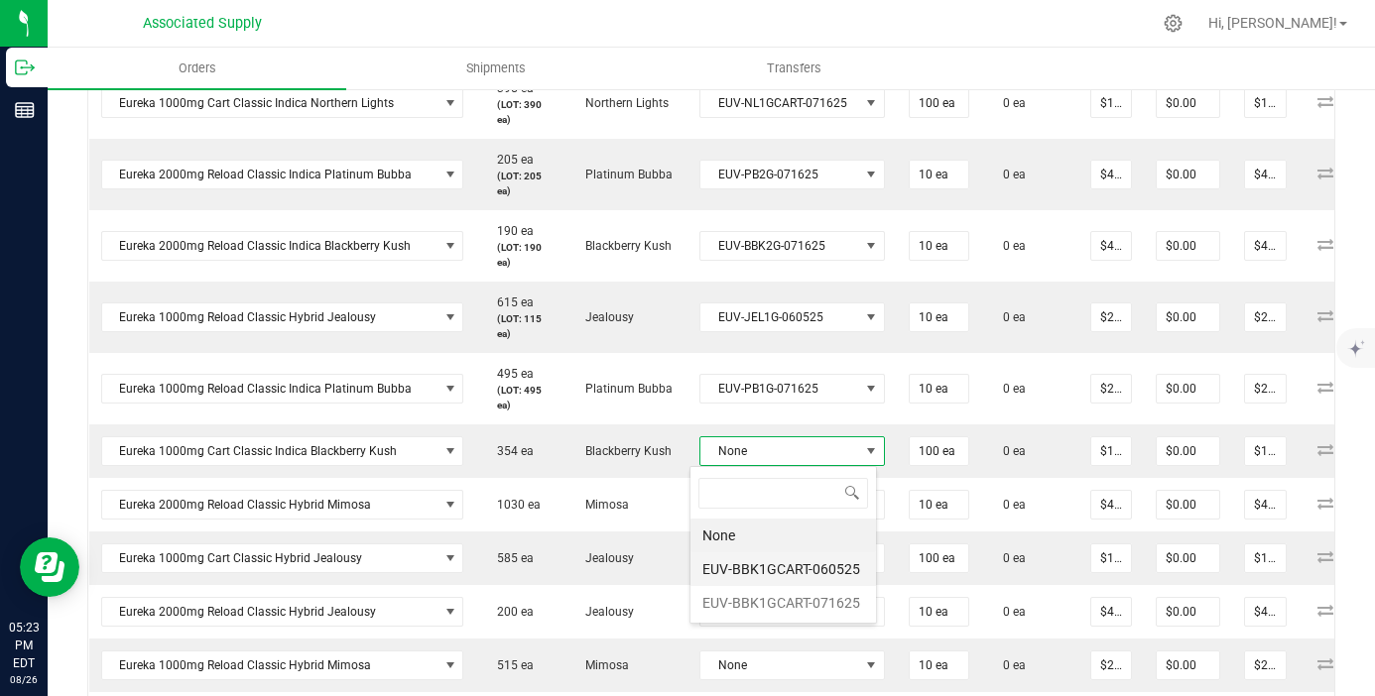
click at [791, 576] on li "EUV-BBK1GCART-060525" at bounding box center [782, 569] width 185 height 34
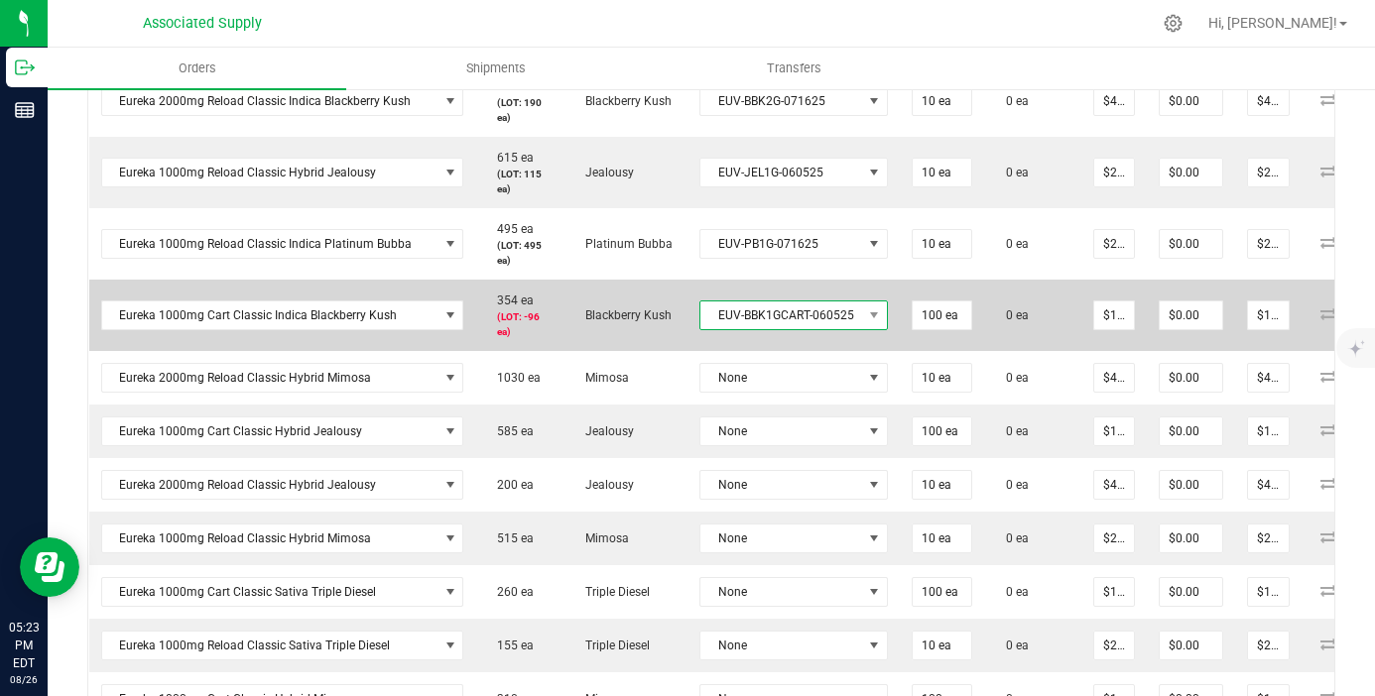
click at [780, 303] on span "EUV-BBK1GCART-060525" at bounding box center [781, 315] width 162 height 28
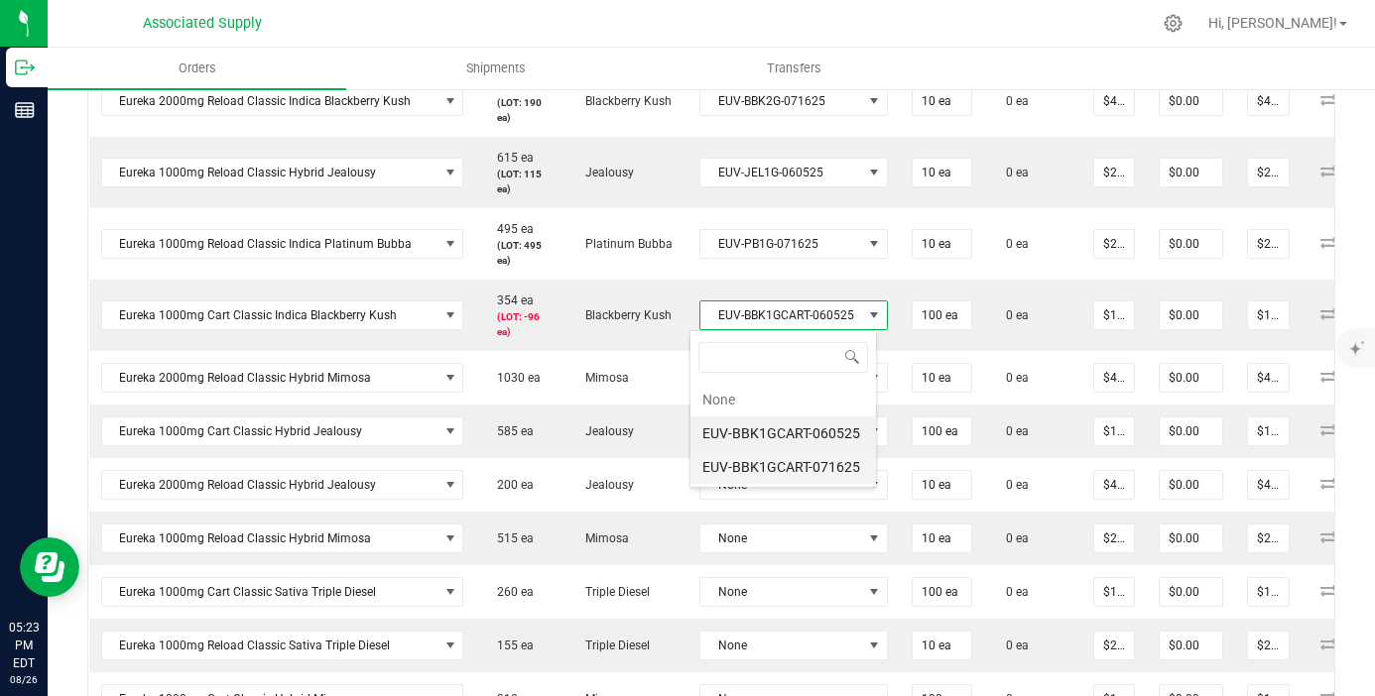
click at [799, 477] on li "EUV-BBK1GCART-071625" at bounding box center [782, 467] width 185 height 34
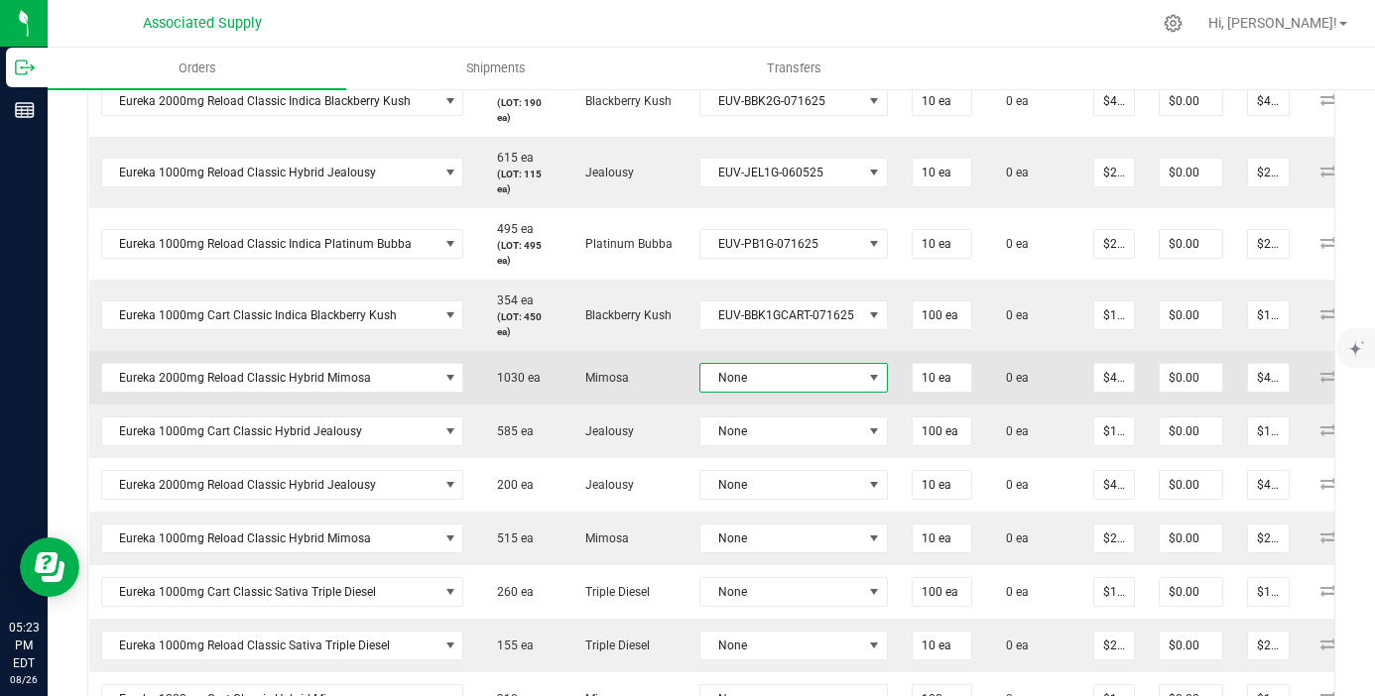
click at [799, 385] on span "None" at bounding box center [781, 378] width 162 height 28
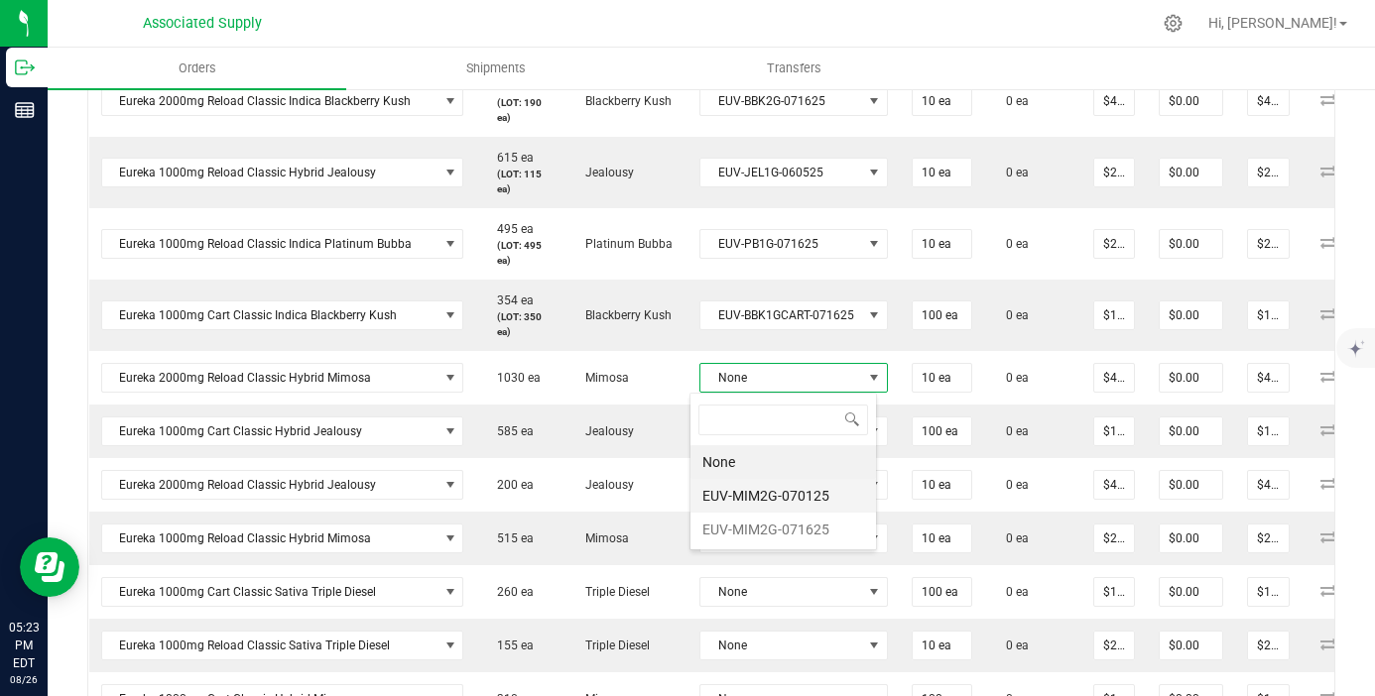
click at [806, 503] on li "EUV-MIM2G-070125" at bounding box center [782, 496] width 185 height 34
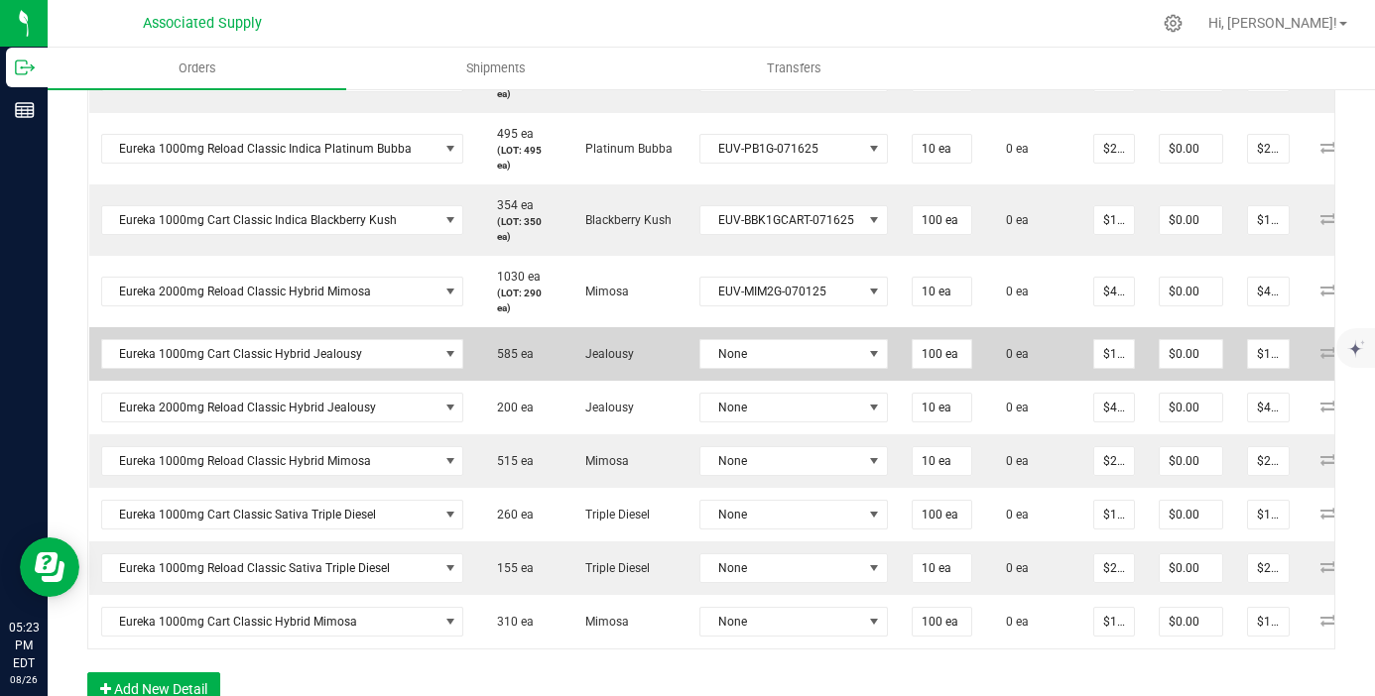
click at [809, 370] on td "None" at bounding box center [793, 354] width 212 height 54
click at [801, 349] on span "None" at bounding box center [781, 354] width 162 height 28
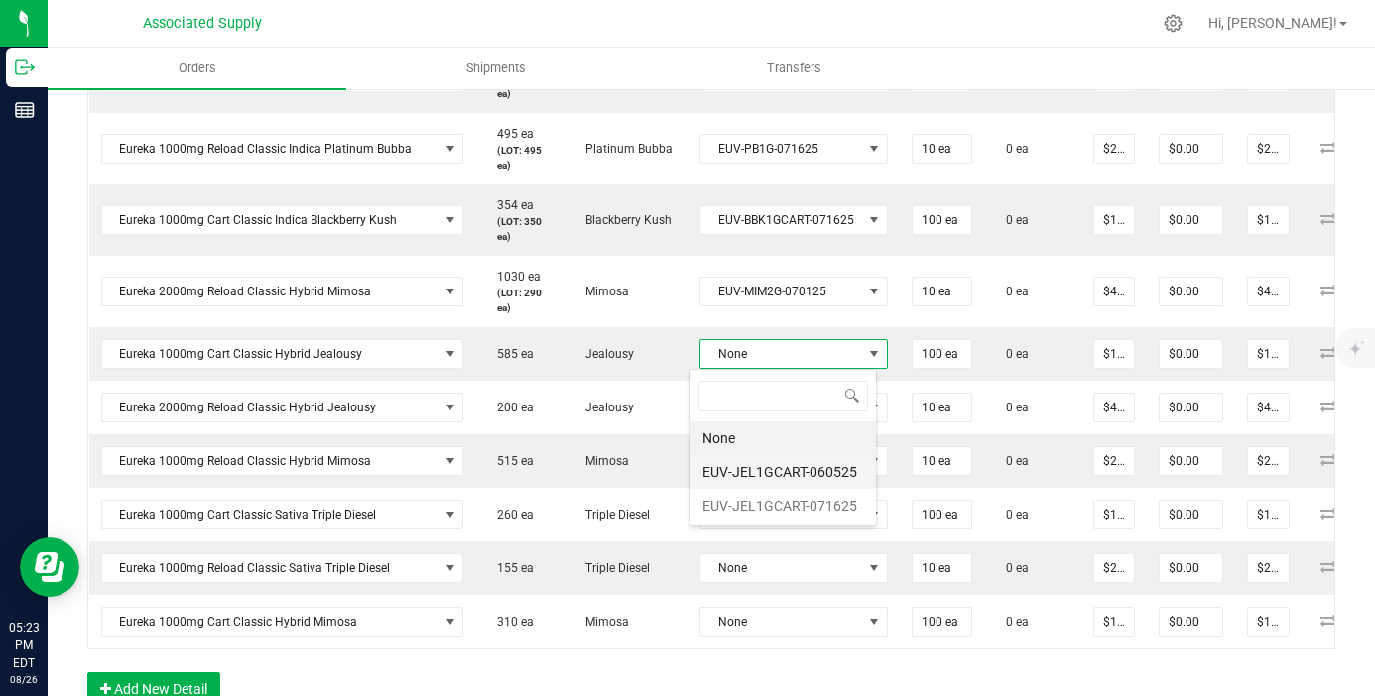
click at [804, 475] on li "EUV-JEL1GCART-060525" at bounding box center [782, 472] width 185 height 34
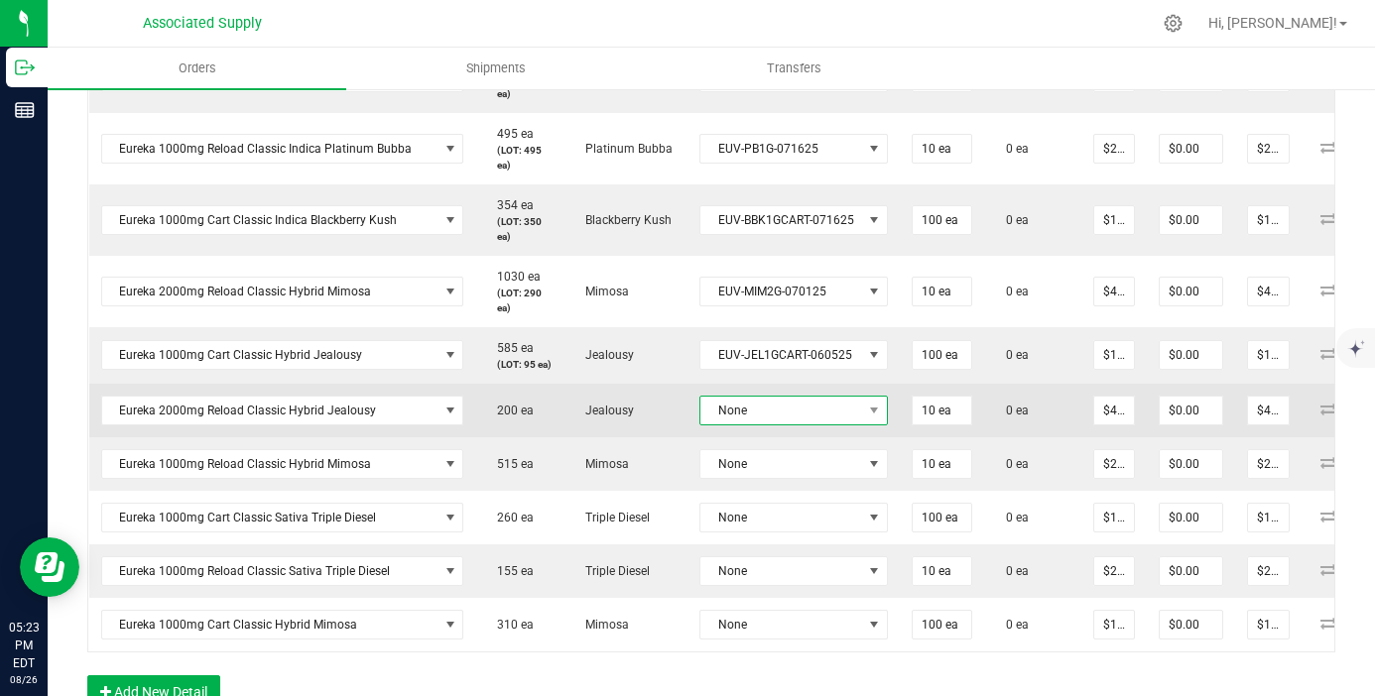
click at [787, 418] on span "None" at bounding box center [781, 411] width 162 height 28
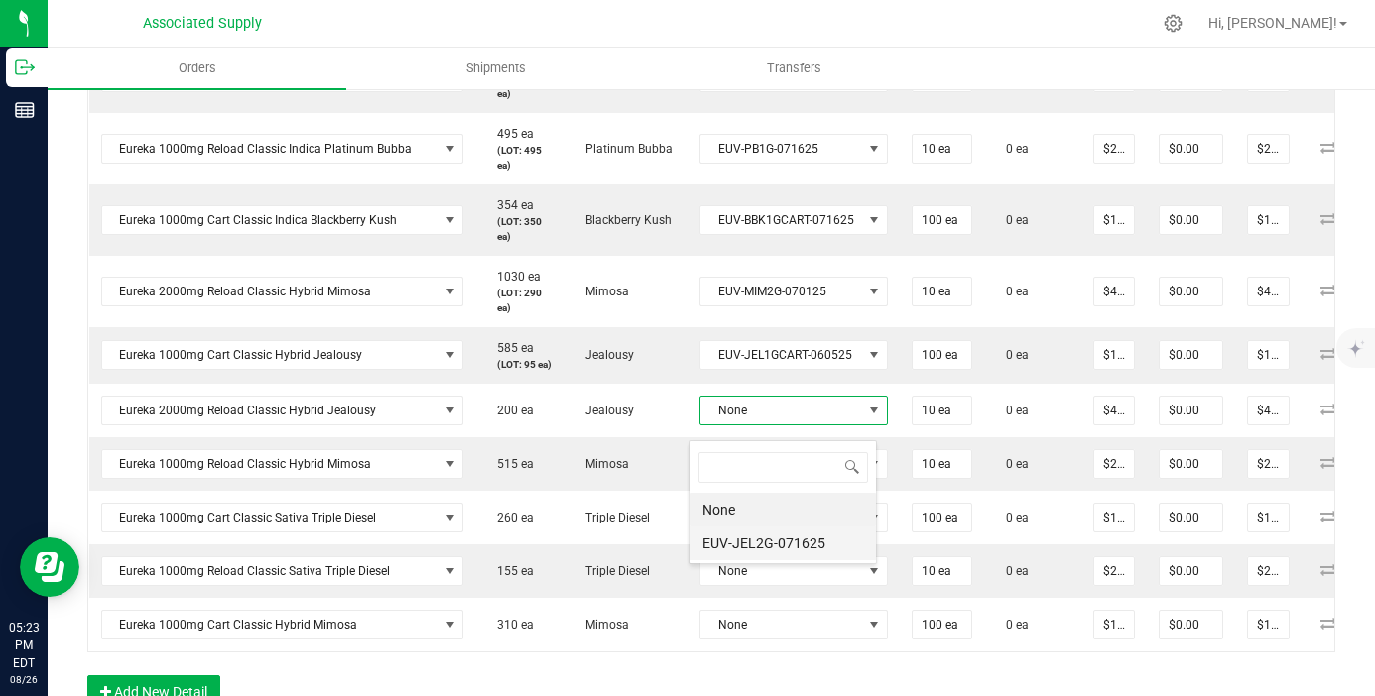
click at [788, 540] on li "EUV-JEL2G-071625" at bounding box center [782, 544] width 185 height 34
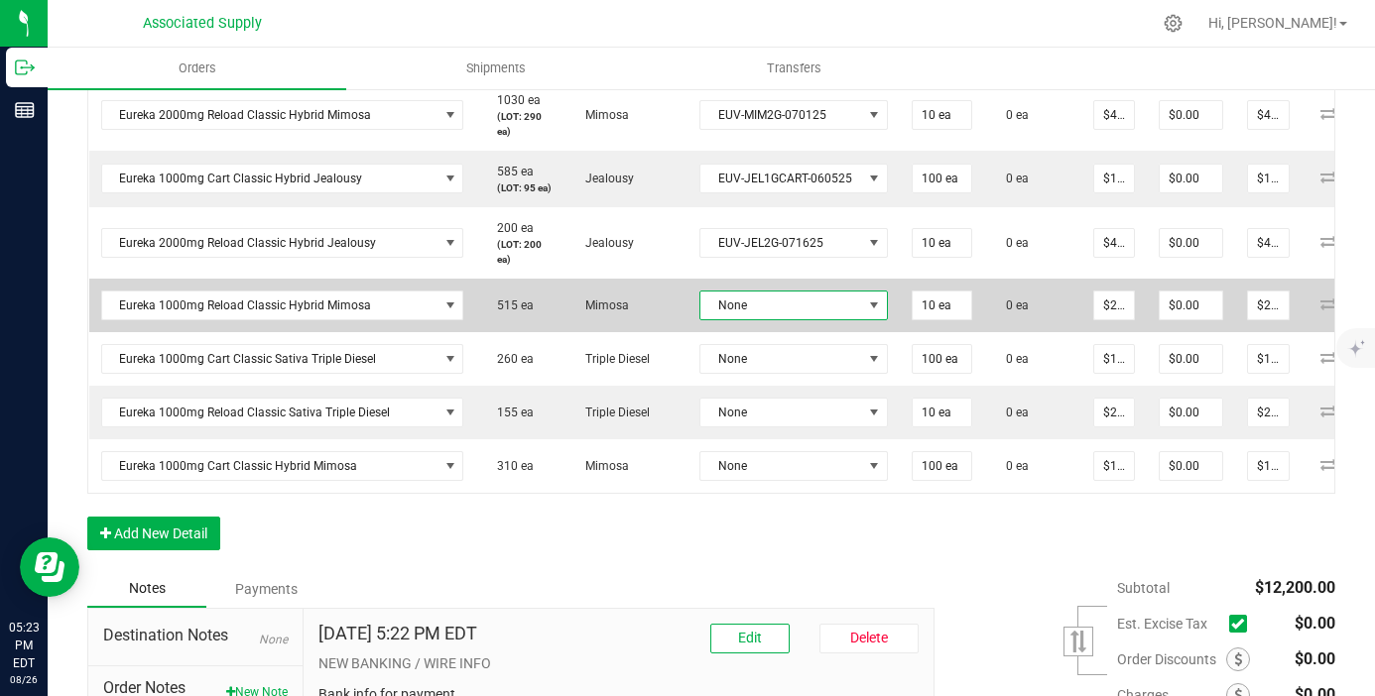
click at [754, 316] on span "None" at bounding box center [781, 306] width 162 height 28
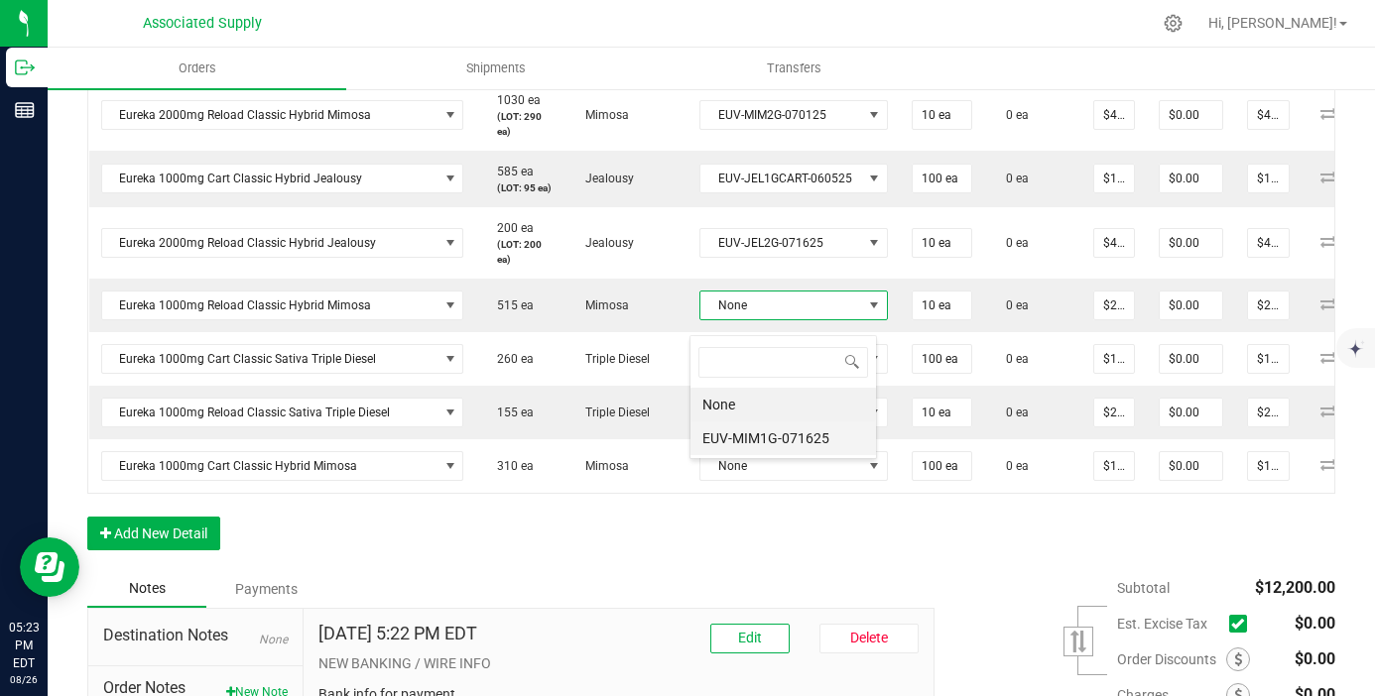
click at [767, 434] on li "EUV-MIM1G-071625" at bounding box center [782, 438] width 185 height 34
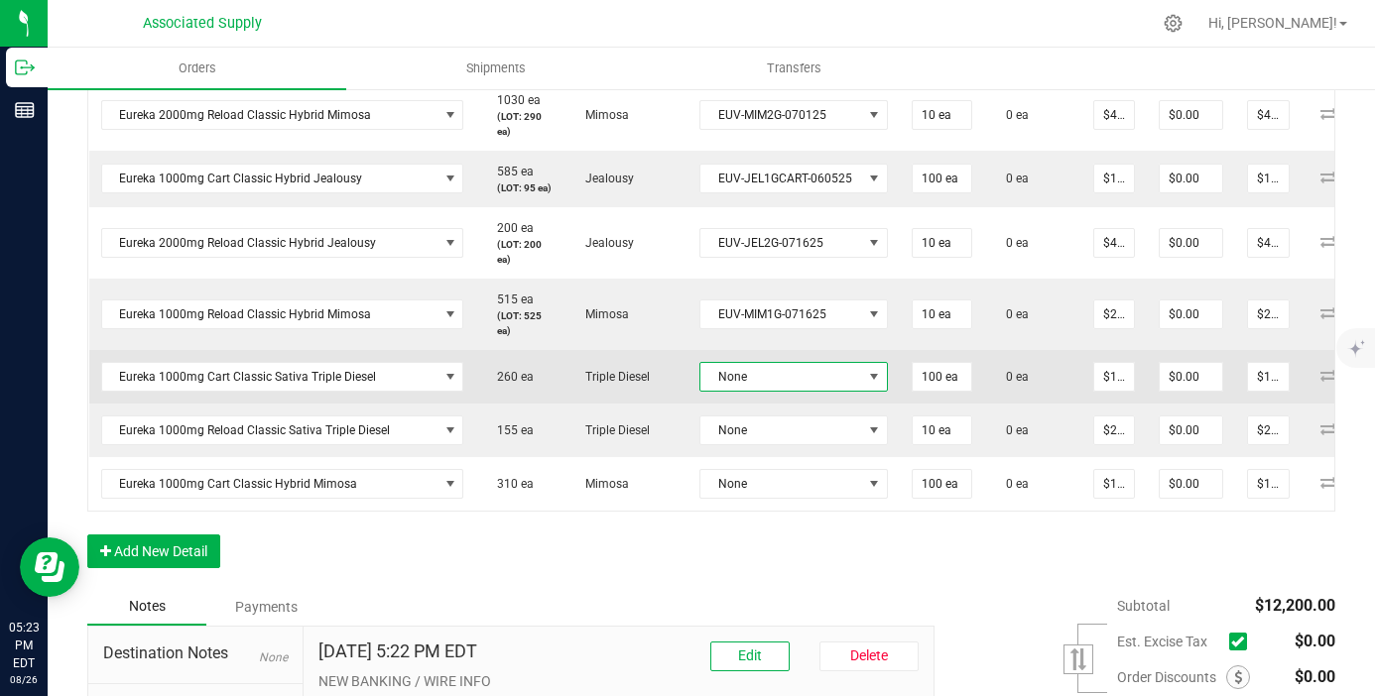
click at [772, 391] on span "None" at bounding box center [781, 377] width 162 height 28
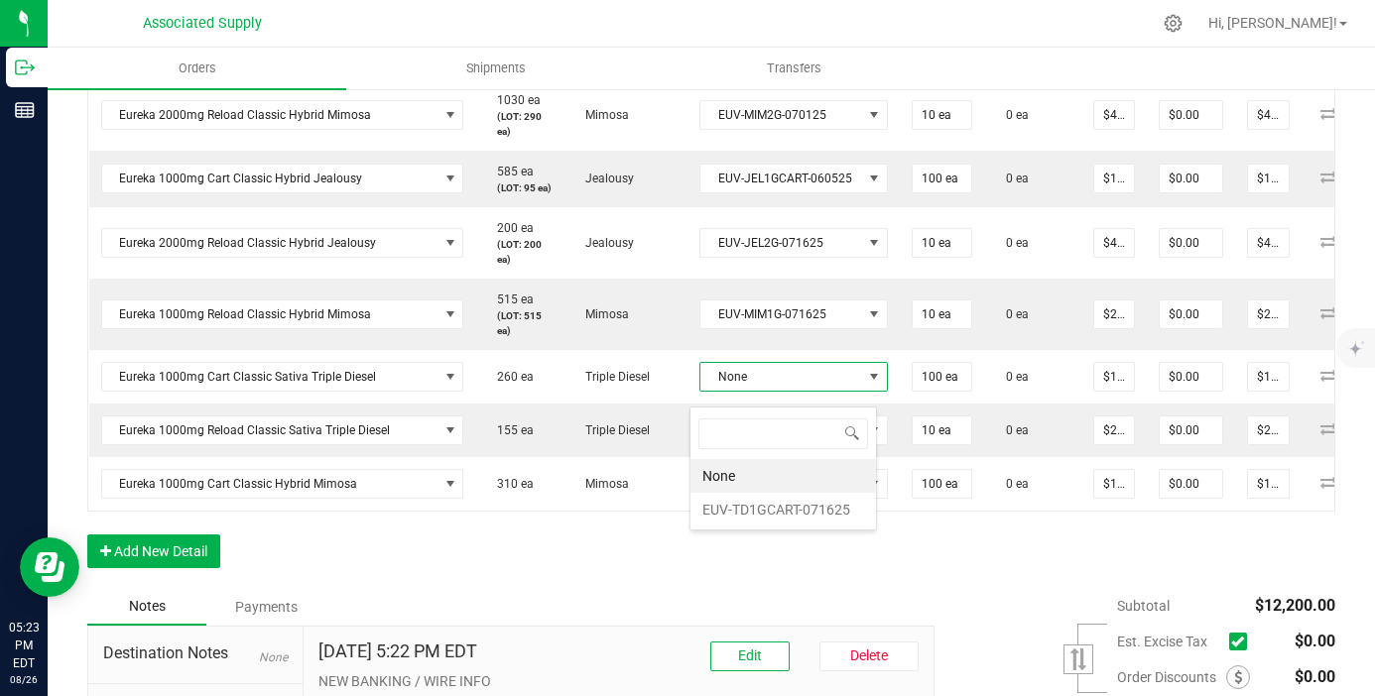
click at [787, 529] on div "None EUV-TD1GCART-071625" at bounding box center [782, 469] width 187 height 125
click at [787, 512] on li "EUV-TD1GCART-071625" at bounding box center [782, 510] width 185 height 34
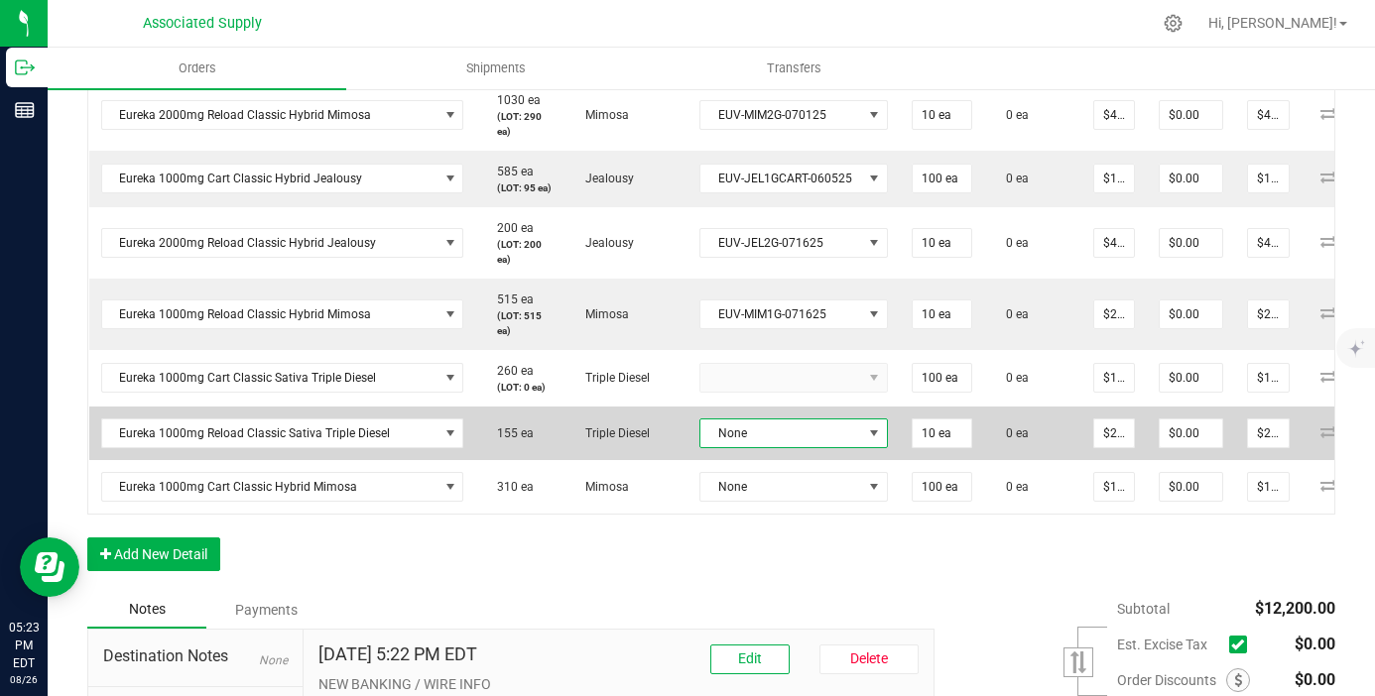
click at [794, 447] on span "None" at bounding box center [781, 434] width 162 height 28
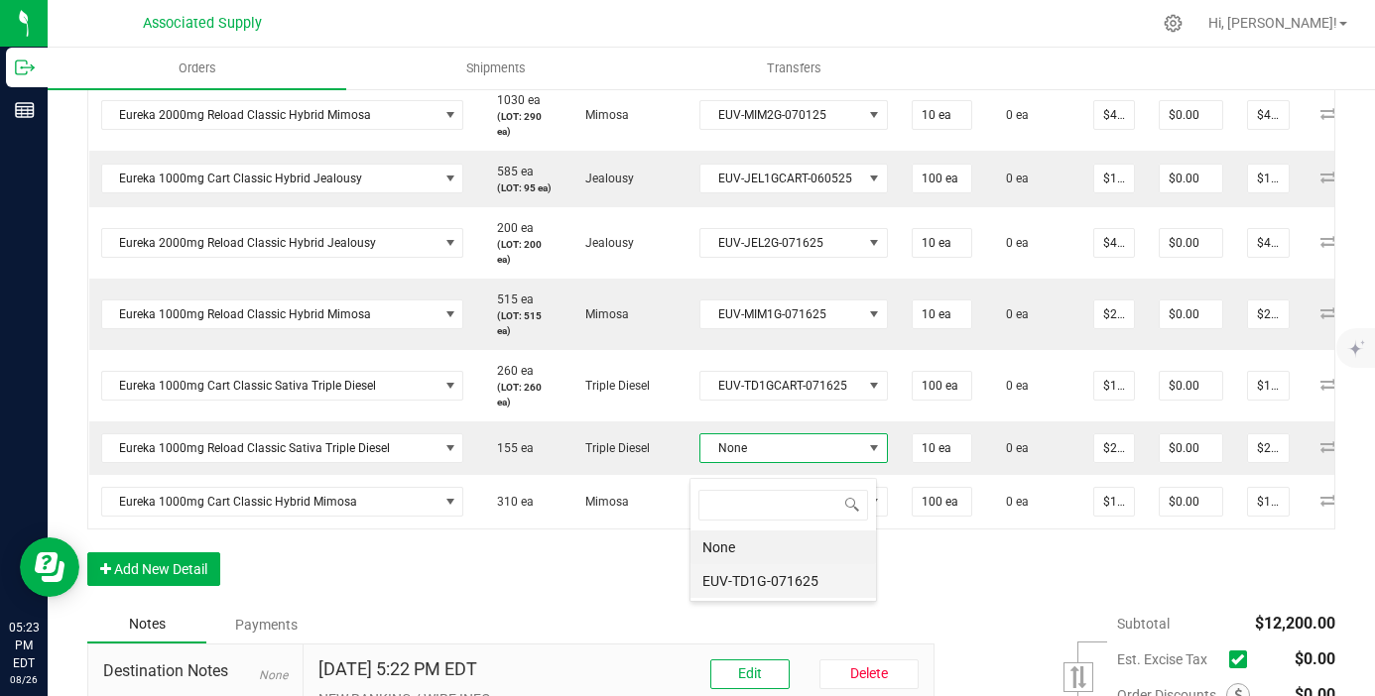
click at [781, 566] on li "EUV-TD1G-071625" at bounding box center [782, 581] width 185 height 34
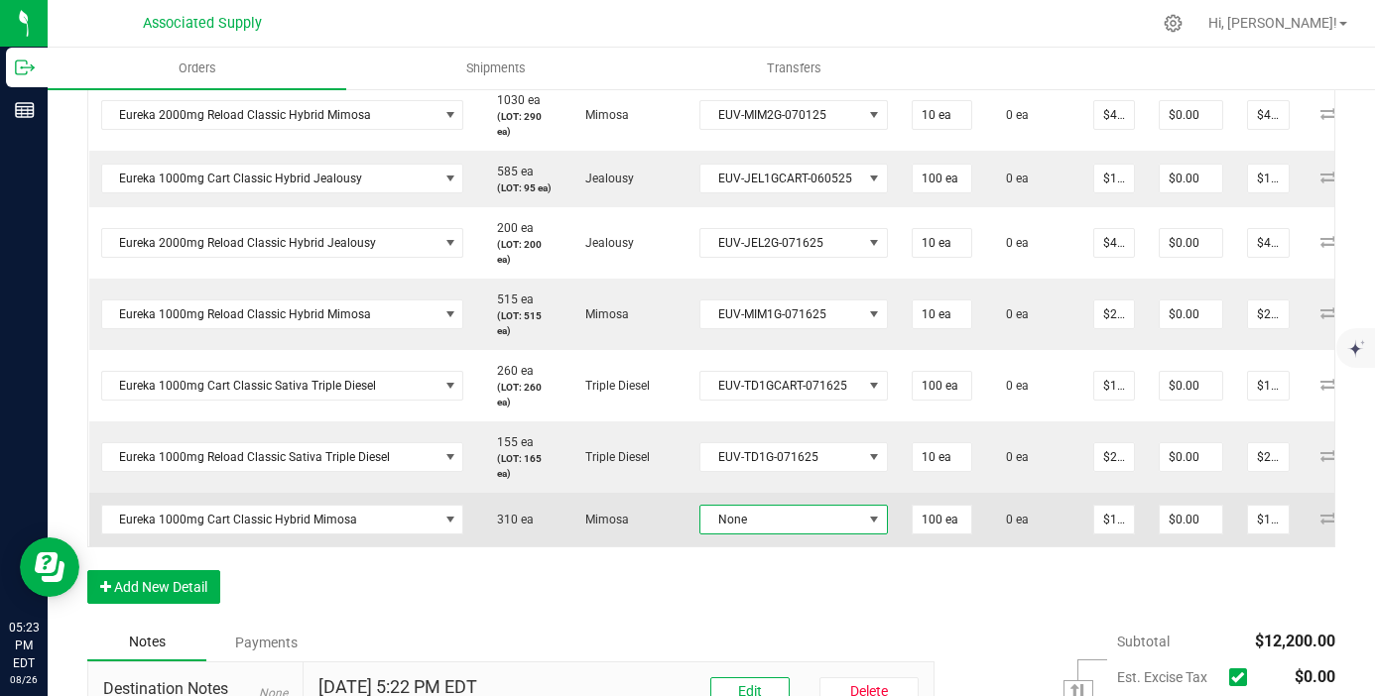
click at [782, 534] on span "None" at bounding box center [781, 520] width 162 height 28
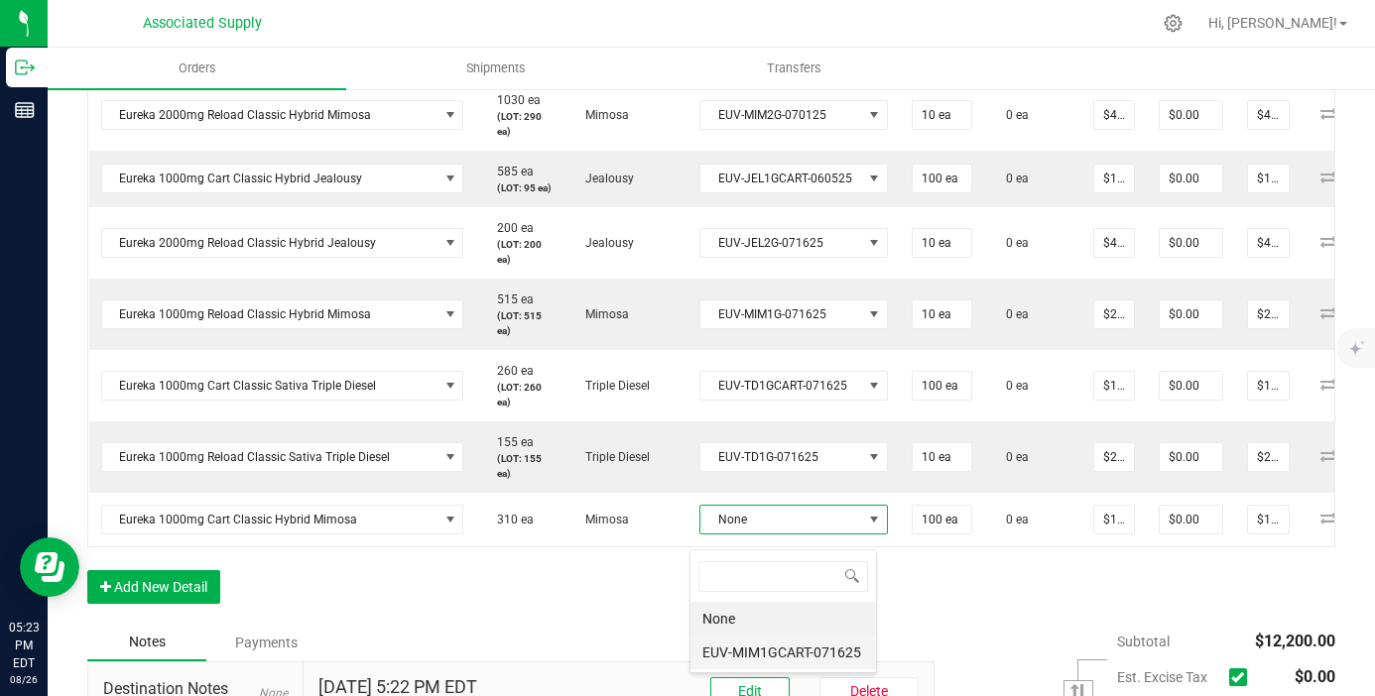
click at [805, 648] on li "EUV-MIM1GCART-071625" at bounding box center [782, 653] width 185 height 34
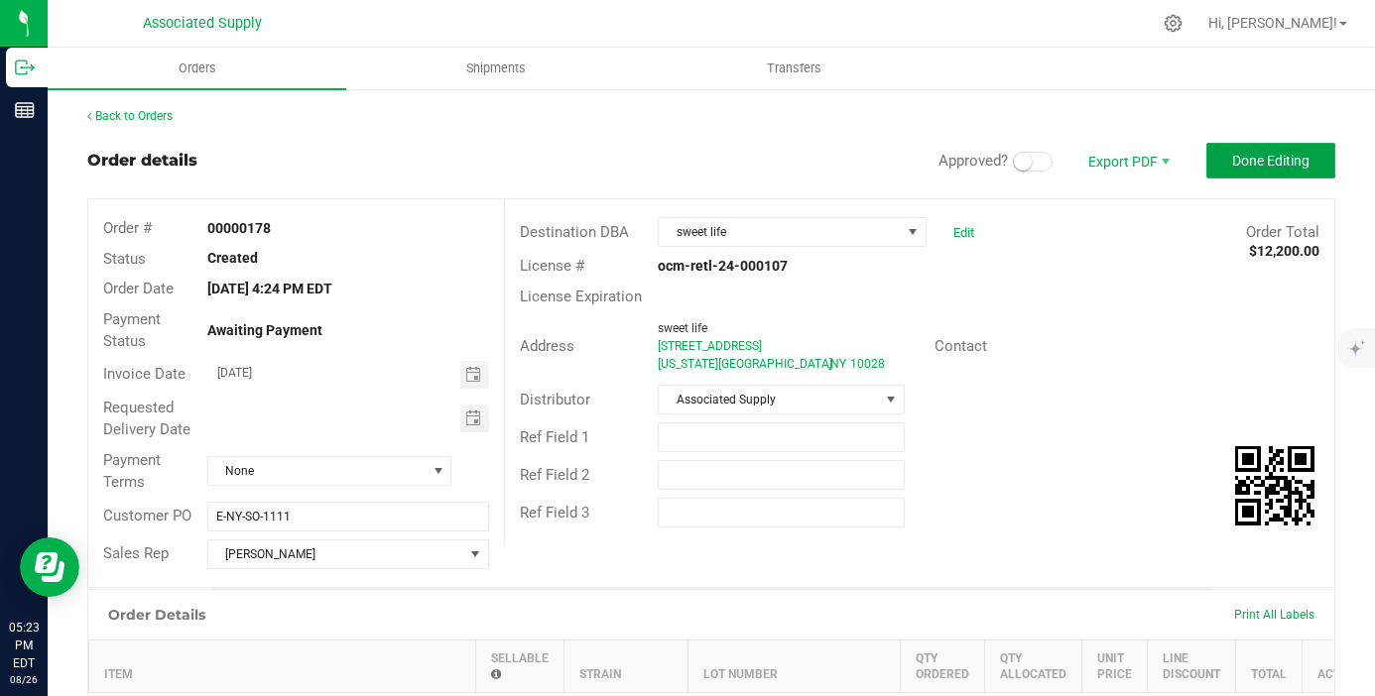
click at [1240, 161] on span "Done Editing" at bounding box center [1270, 161] width 77 height 16
